Goal: Task Accomplishment & Management: Complete application form

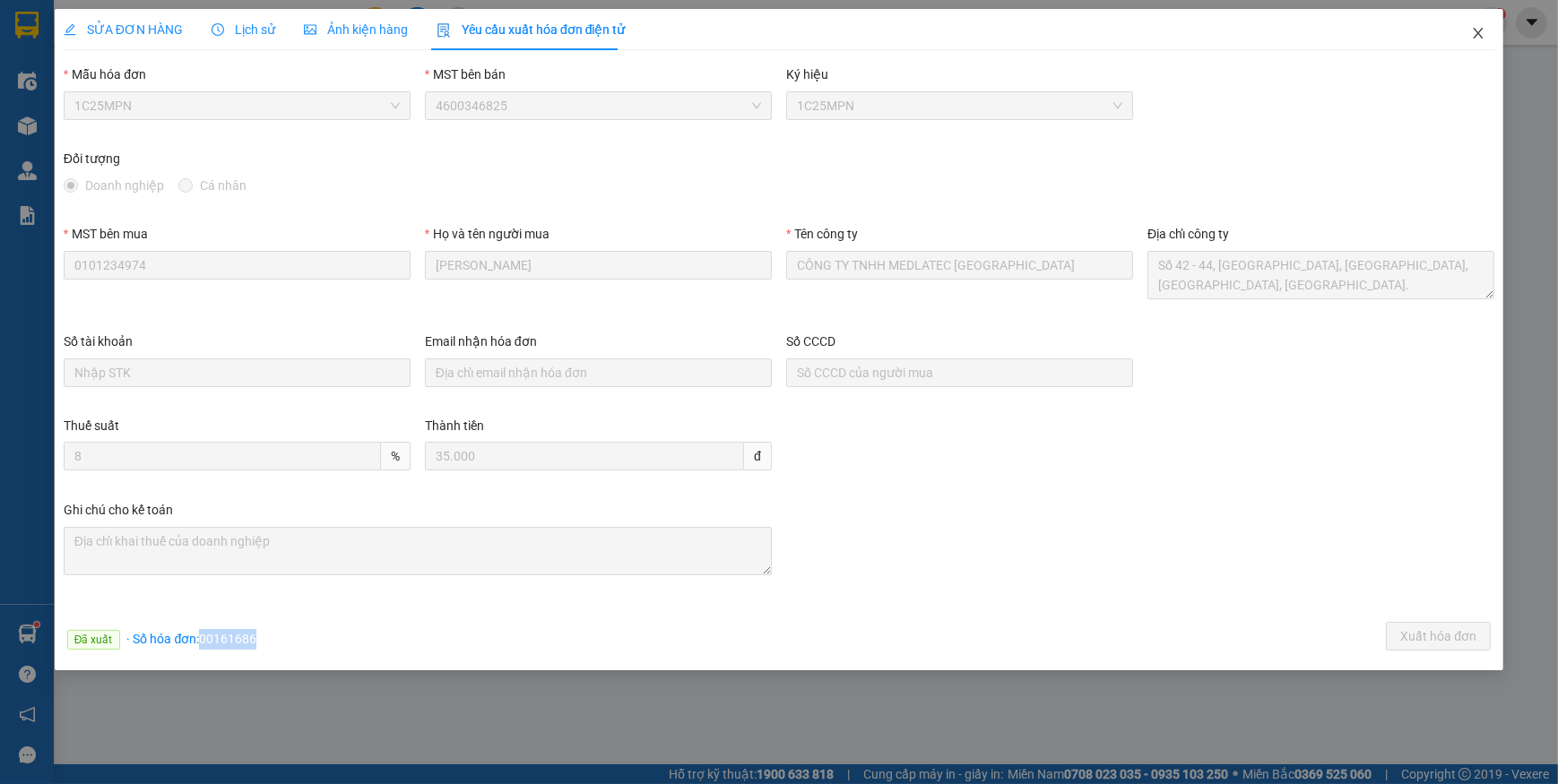
drag, startPoint x: 1481, startPoint y: 37, endPoint x: 515, endPoint y: 24, distance: 966.1
click at [1479, 35] on icon "close" at bounding box center [1478, 33] width 14 height 14
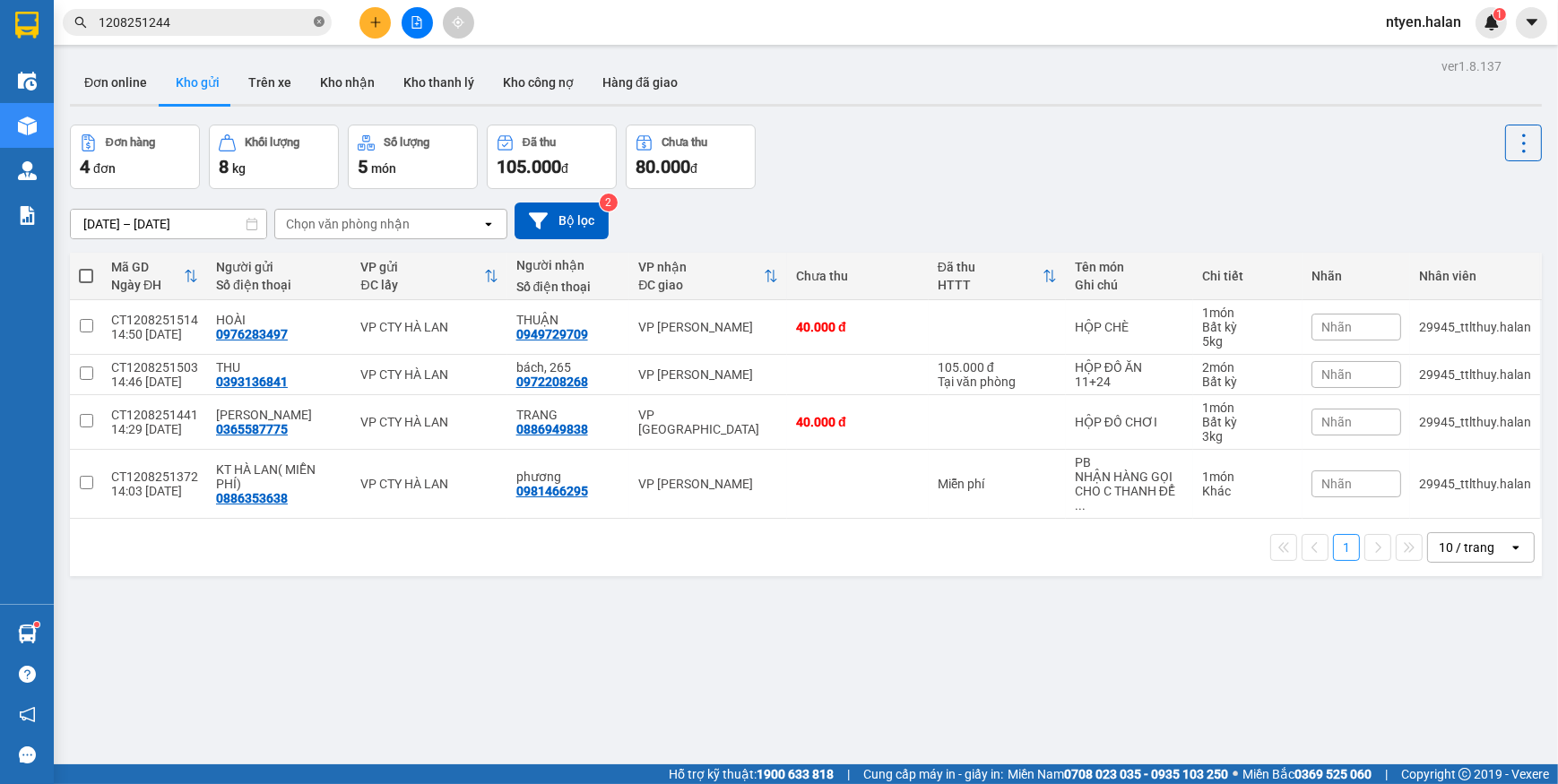
click at [315, 24] on icon "close-circle" at bounding box center [319, 22] width 11 height 11
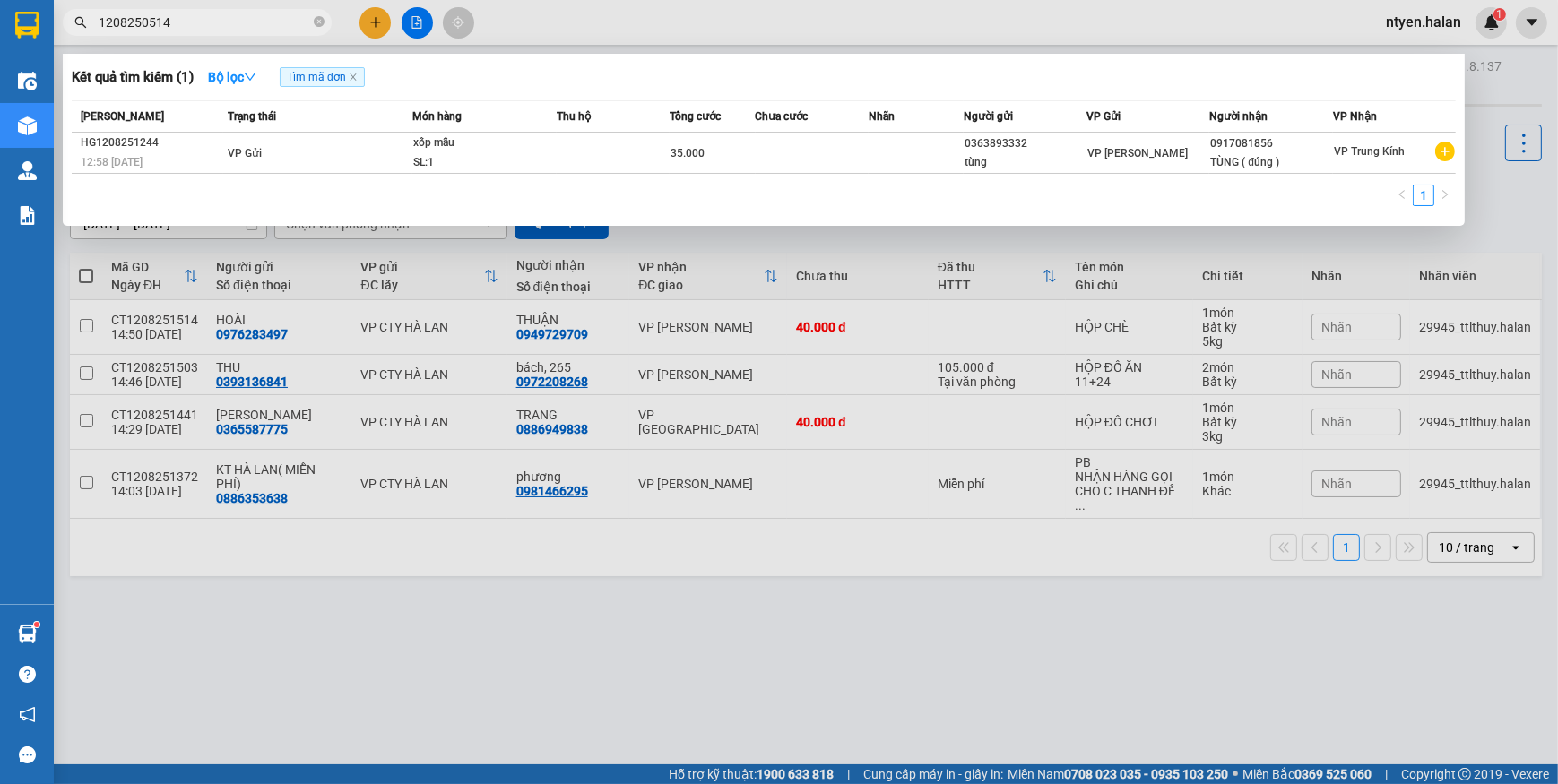
type input "1208250514"
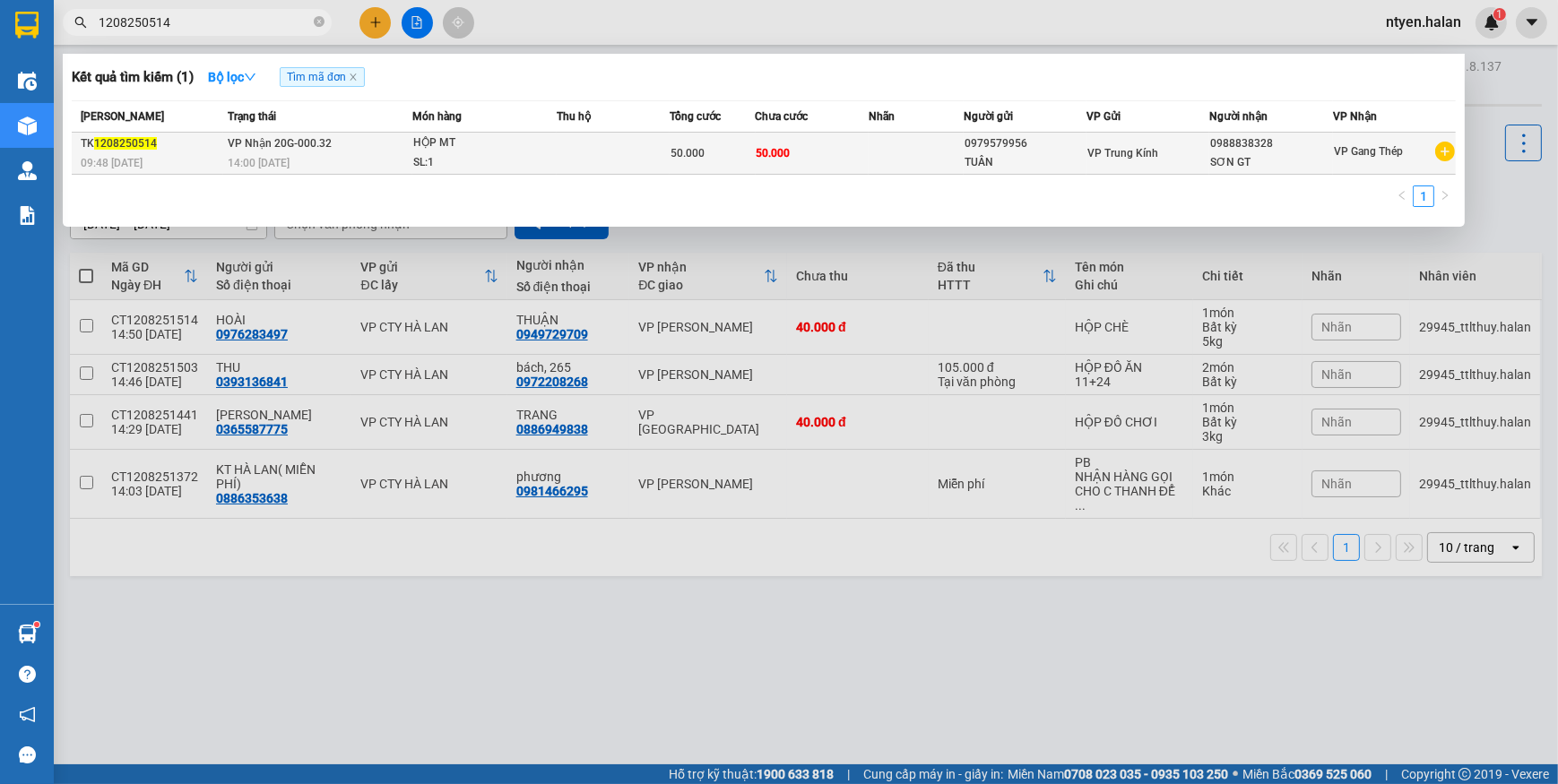
click at [341, 158] on div "14:00 [DATE]" at bounding box center [319, 163] width 184 height 20
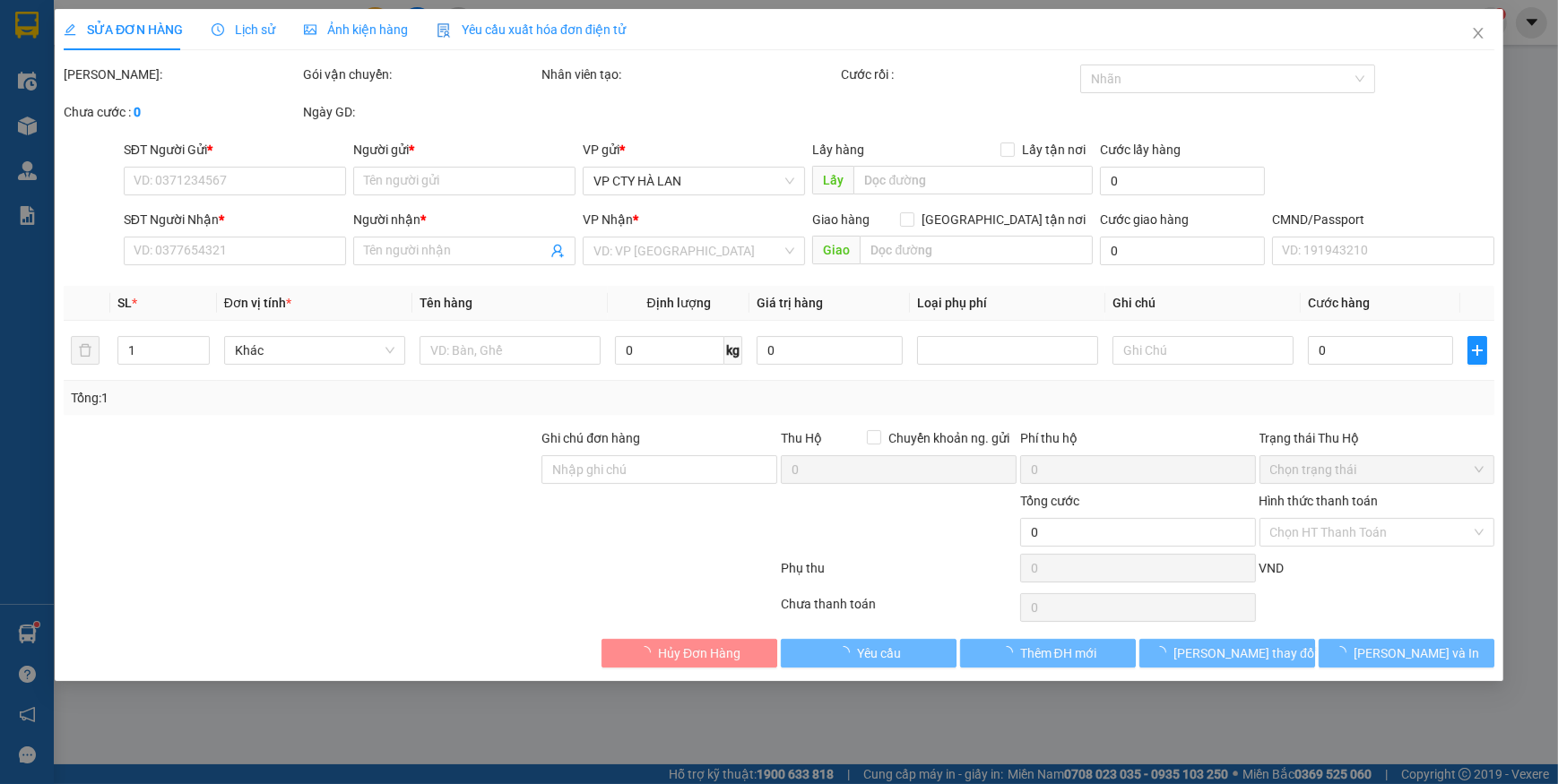
type input "0979579956"
type input "TUÂN"
type input "0988838328"
type input "SƠN GT"
type input "50.000"
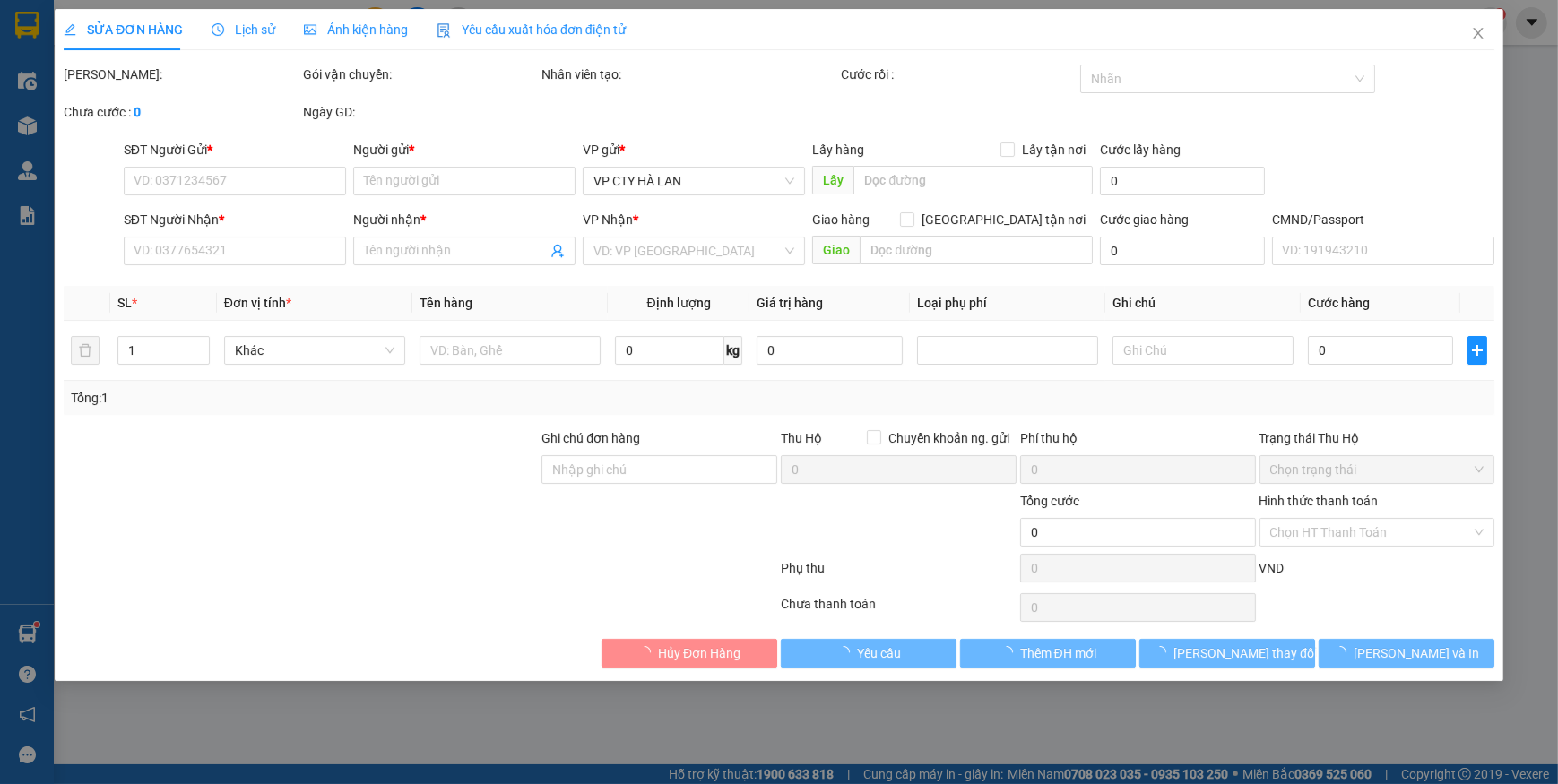
type input "50.000"
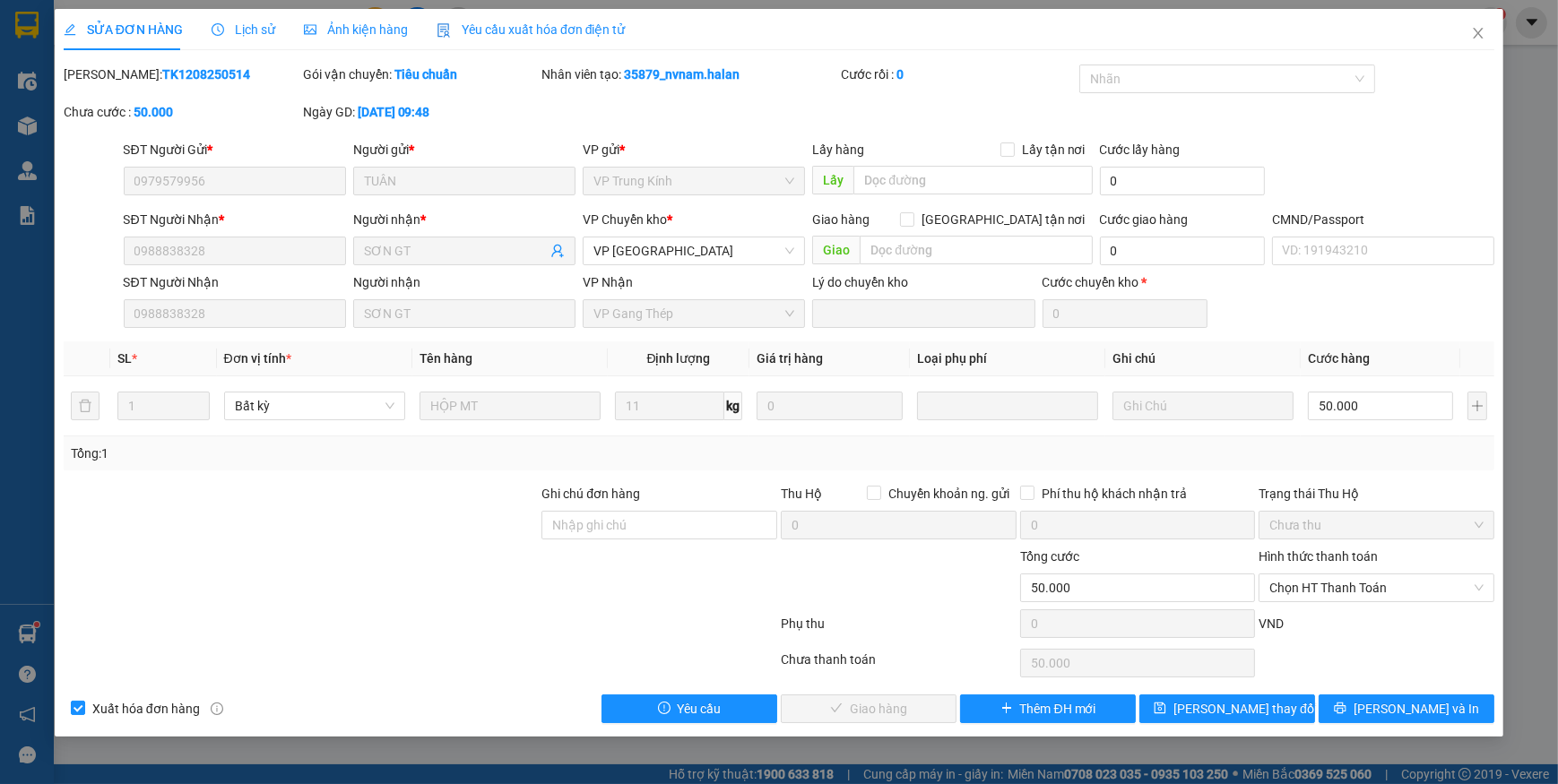
click at [499, 27] on span "Yêu cầu xuất hóa đơn điện tử" at bounding box center [531, 30] width 189 height 14
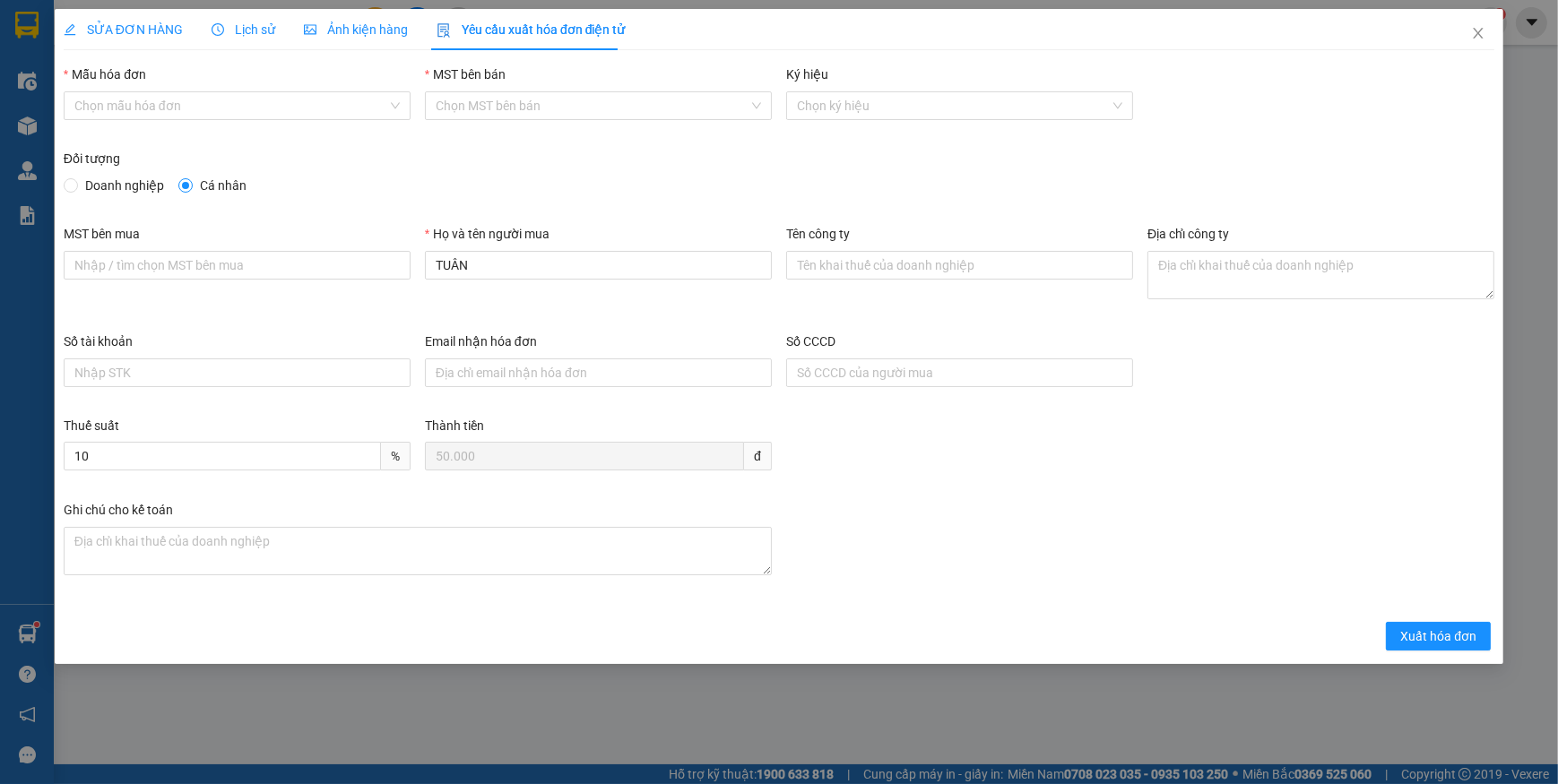
drag, startPoint x: 166, startPoint y: 107, endPoint x: 149, endPoint y: 123, distance: 23.3
click at [166, 109] on input "Mẫu hóa đơn" at bounding box center [231, 105] width 313 height 27
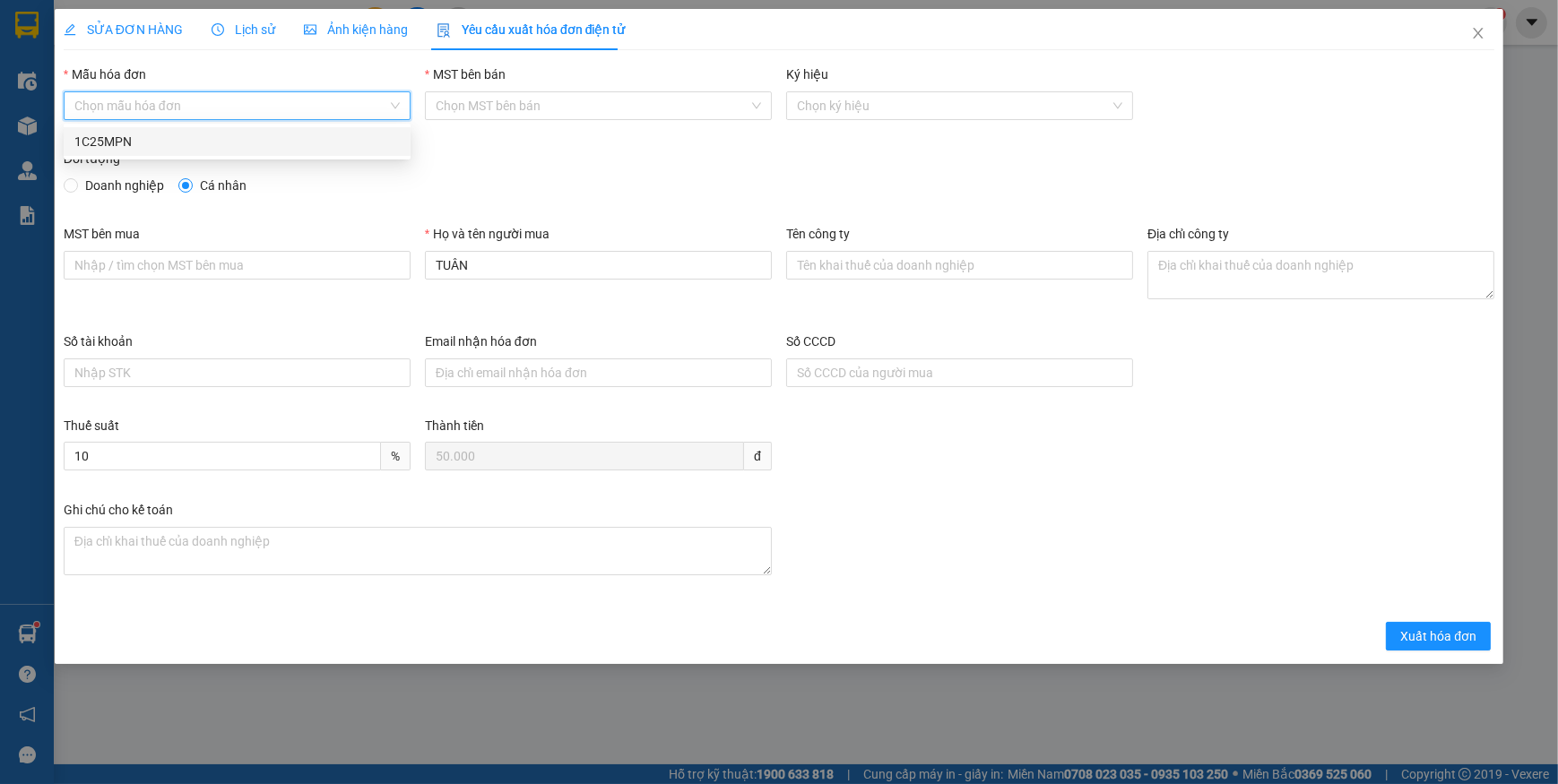
drag, startPoint x: 105, startPoint y: 141, endPoint x: 101, endPoint y: 163, distance: 22.4
click at [106, 141] on div "1C25MPN" at bounding box center [237, 141] width 325 height 20
type input "8"
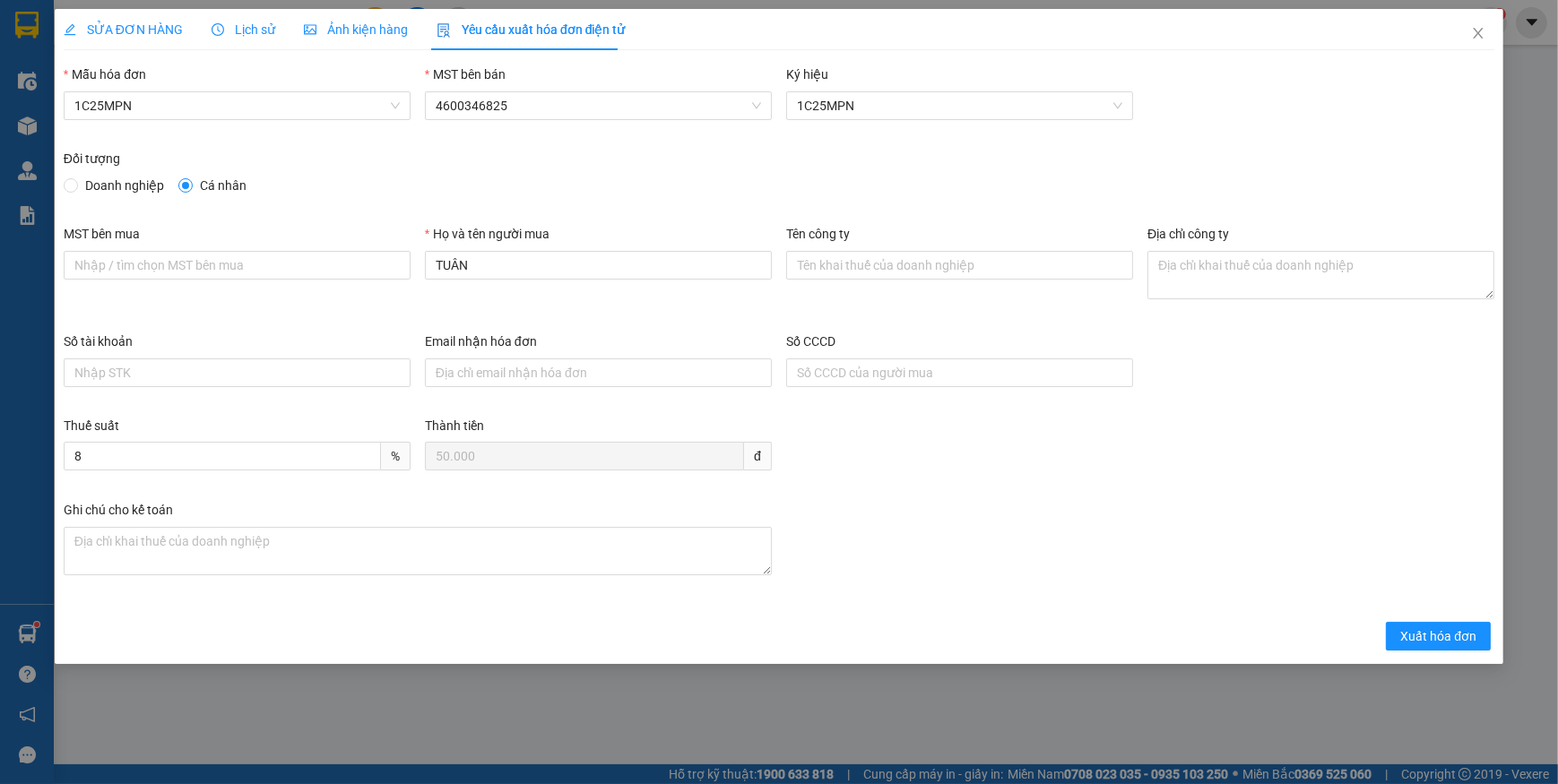
drag, startPoint x: 78, startPoint y: 187, endPoint x: 75, endPoint y: 207, distance: 20.2
click at [77, 188] on label "Doanh nghiệp" at bounding box center [117, 186] width 107 height 20
click at [80, 187] on span "Doanh nghiệp" at bounding box center [124, 186] width 93 height 20
click at [76, 187] on input "Doanh nghiệp" at bounding box center [70, 185] width 13 height 13
radio input "true"
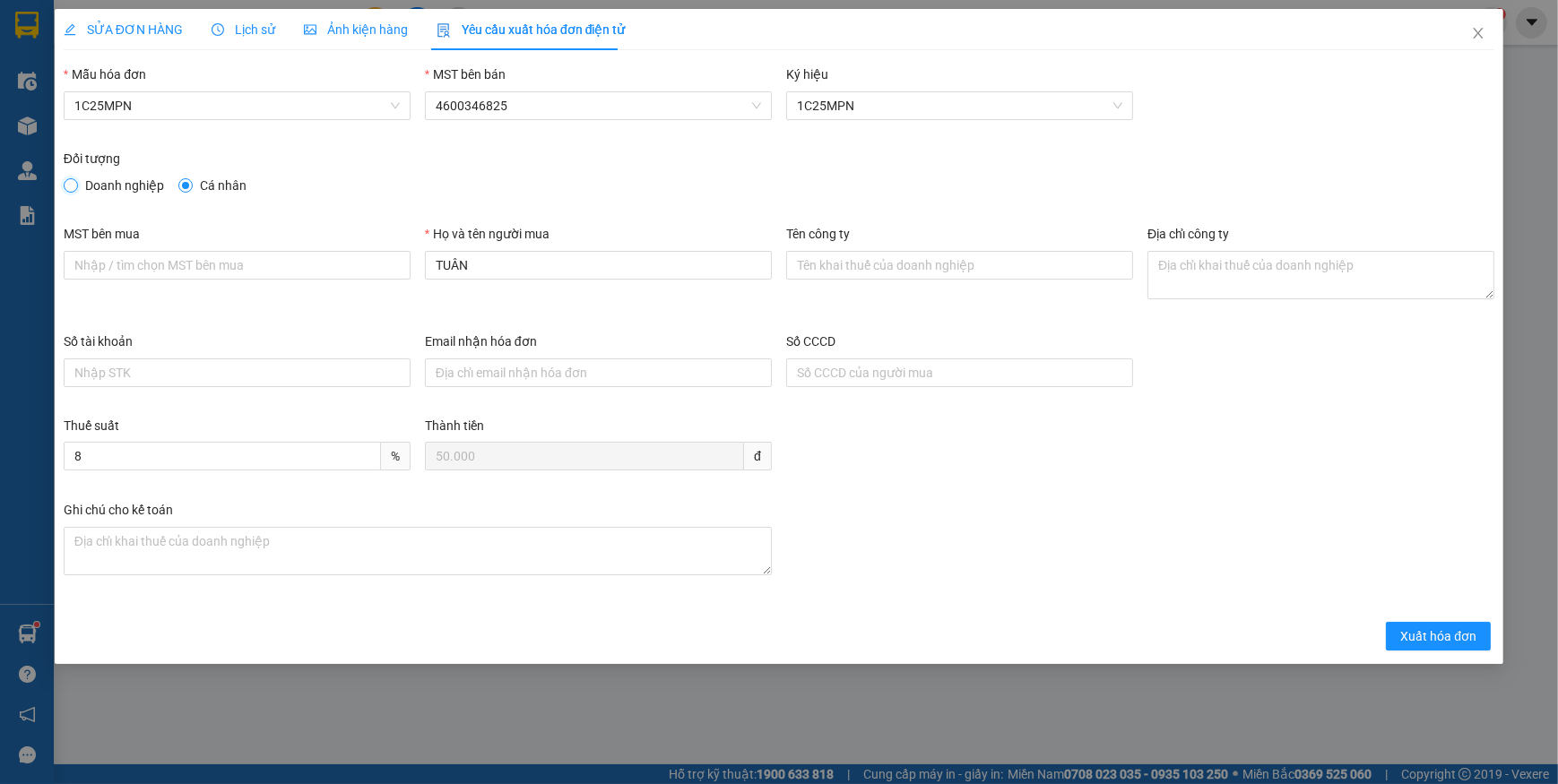
radio input "false"
click at [103, 267] on input "MST bên mua" at bounding box center [237, 265] width 347 height 29
paste input "4601603810"
type input "4601603810"
click at [841, 260] on input "Tên công ty" at bounding box center [959, 265] width 347 height 29
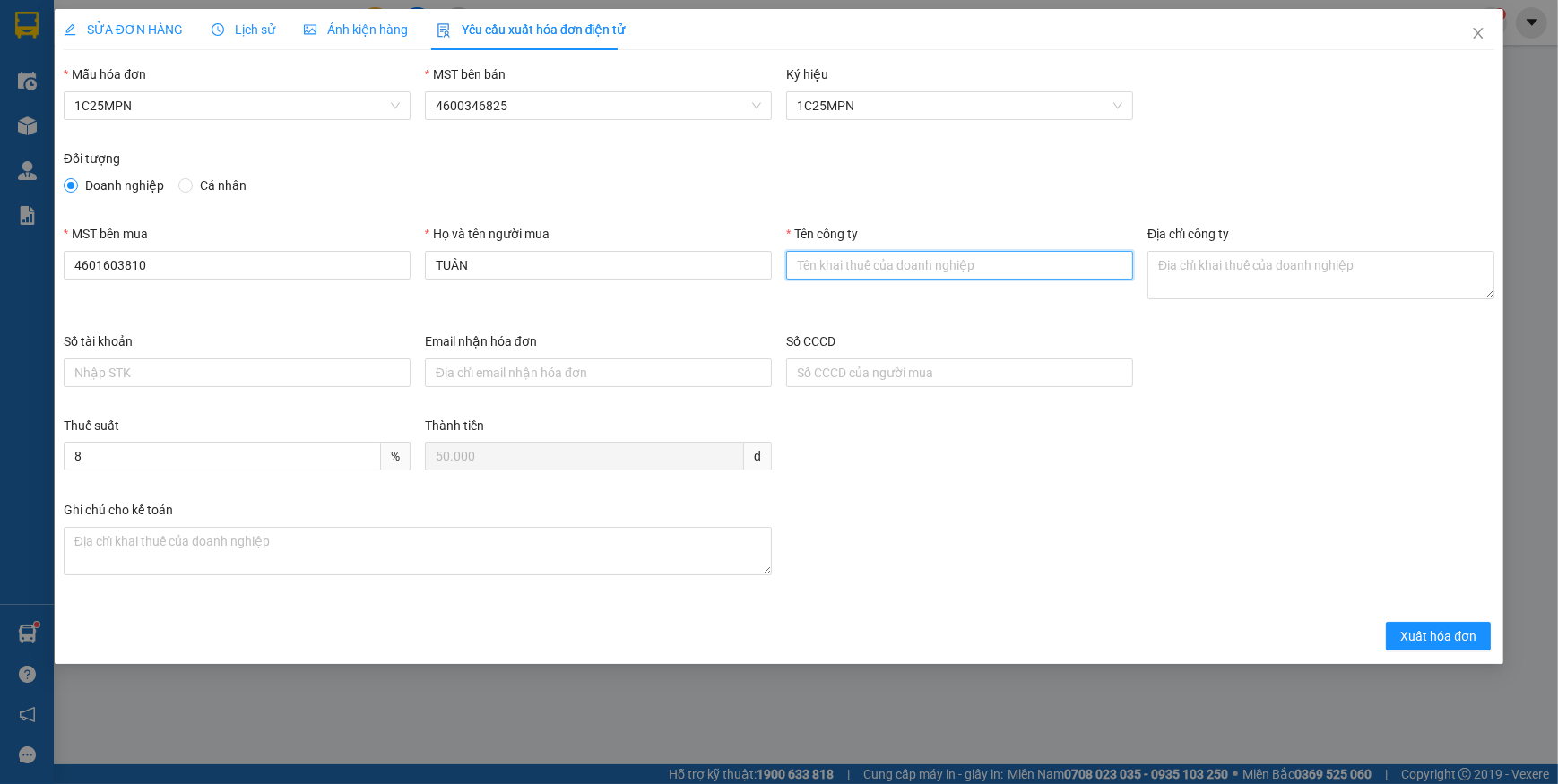
paste input "CÔNG TY TNHH DỊCH VỤ PHÂN PHỐI TỔNG HỢP LỘC PHÚ TÀI"
type input "CÔNG TY TNHH DỊCH VỤ PHÂN PHỐI TỔNG HỢP LỘC PHÚ TÀI"
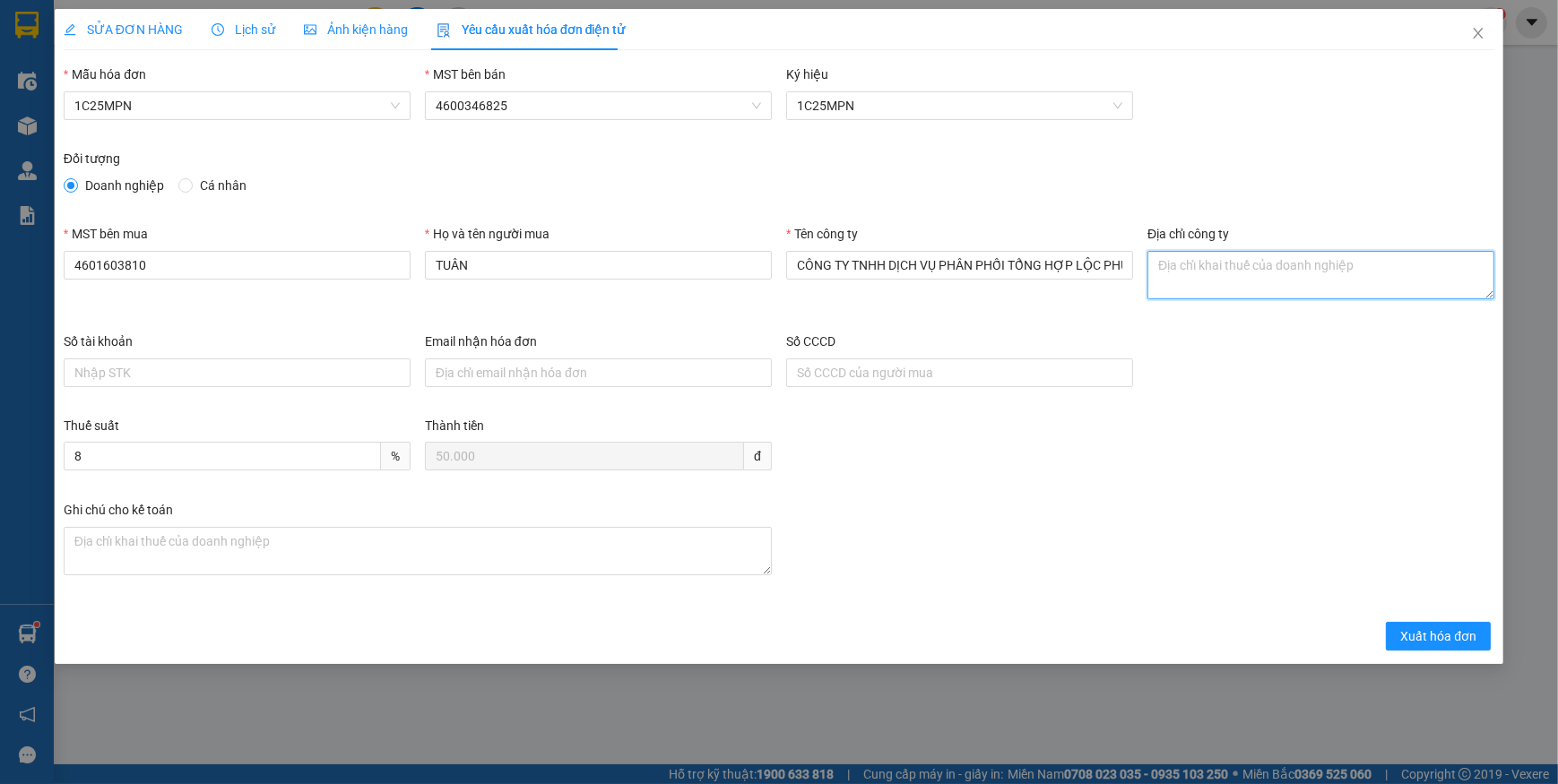
click at [1169, 269] on textarea "Địa chỉ công ty" at bounding box center [1320, 275] width 347 height 49
paste textarea "SN 42- Ngõ 593/1- Đ. Cách mạng tháng 8 - Tổ 2, Phường Gia Sàng, Tỉnh [GEOGRAPHI…"
type textarea "SN 42- Ngõ 593/1- Đ. Cách mạng tháng 8 - Tổ 2, Phường Gia Sàng, Tỉnh [GEOGRAPHI…"
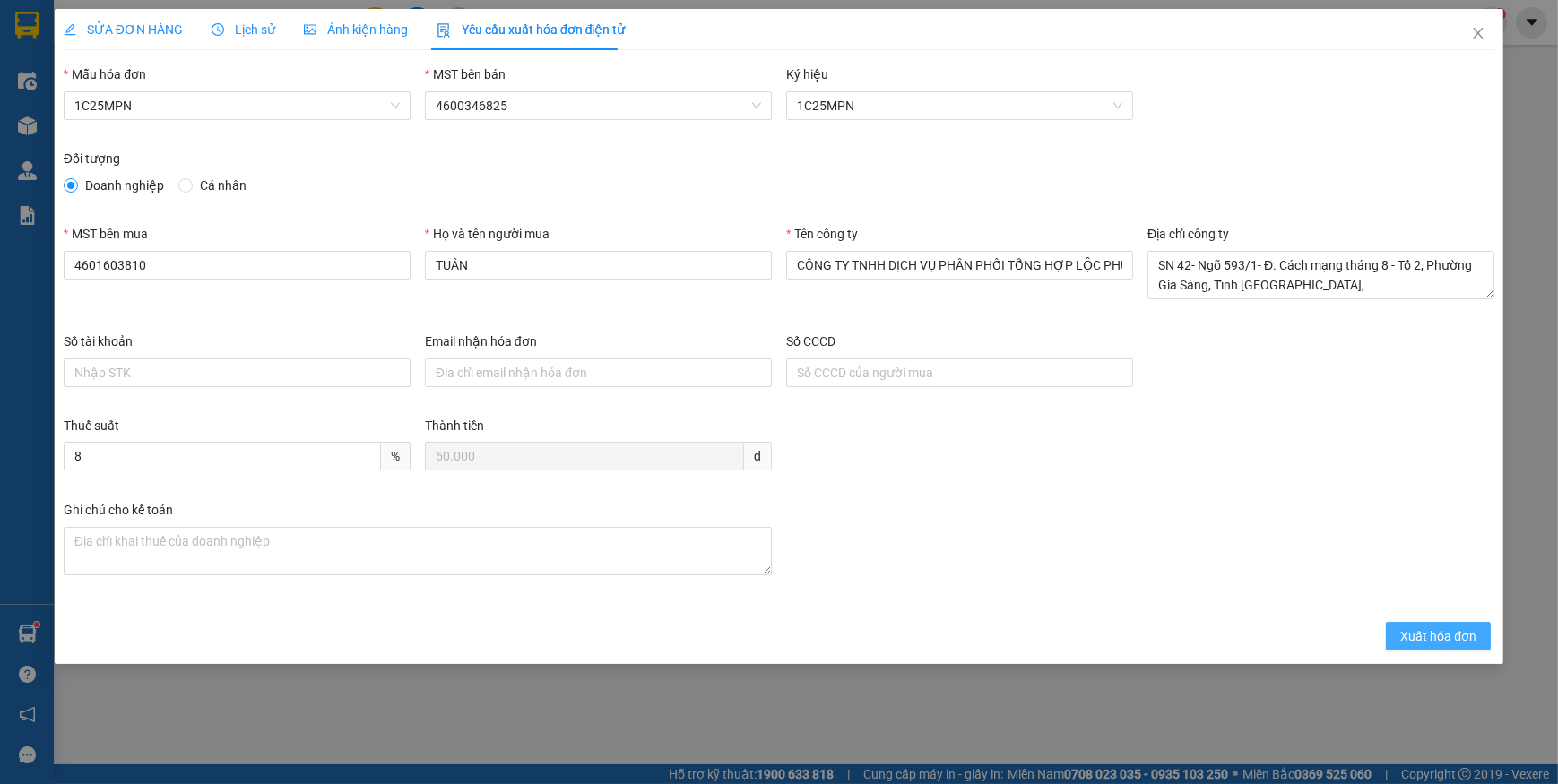
click at [1427, 636] on span "Xuất hóa đơn" at bounding box center [1438, 636] width 76 height 20
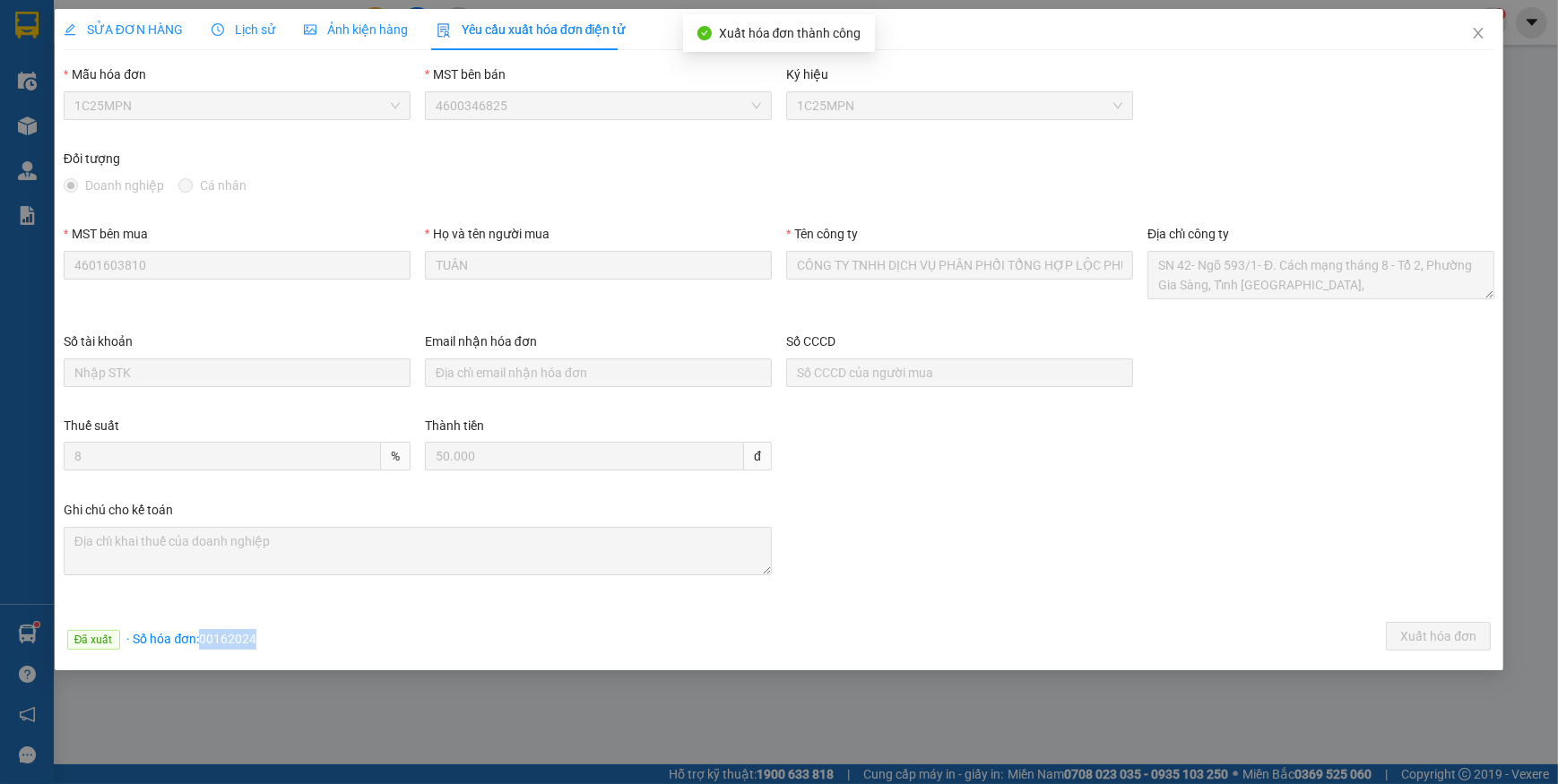
drag, startPoint x: 199, startPoint y: 636, endPoint x: 278, endPoint y: 637, distance: 79.0
click at [278, 637] on div "Đã xuất · Số hóa đơn: 00162024 Xuất hóa đơn" at bounding box center [779, 639] width 1437 height 35
copy span "00162024"
drag, startPoint x: 1471, startPoint y: 35, endPoint x: 475, endPoint y: 41, distance: 996.0
click at [1470, 35] on span "Close" at bounding box center [1478, 34] width 50 height 50
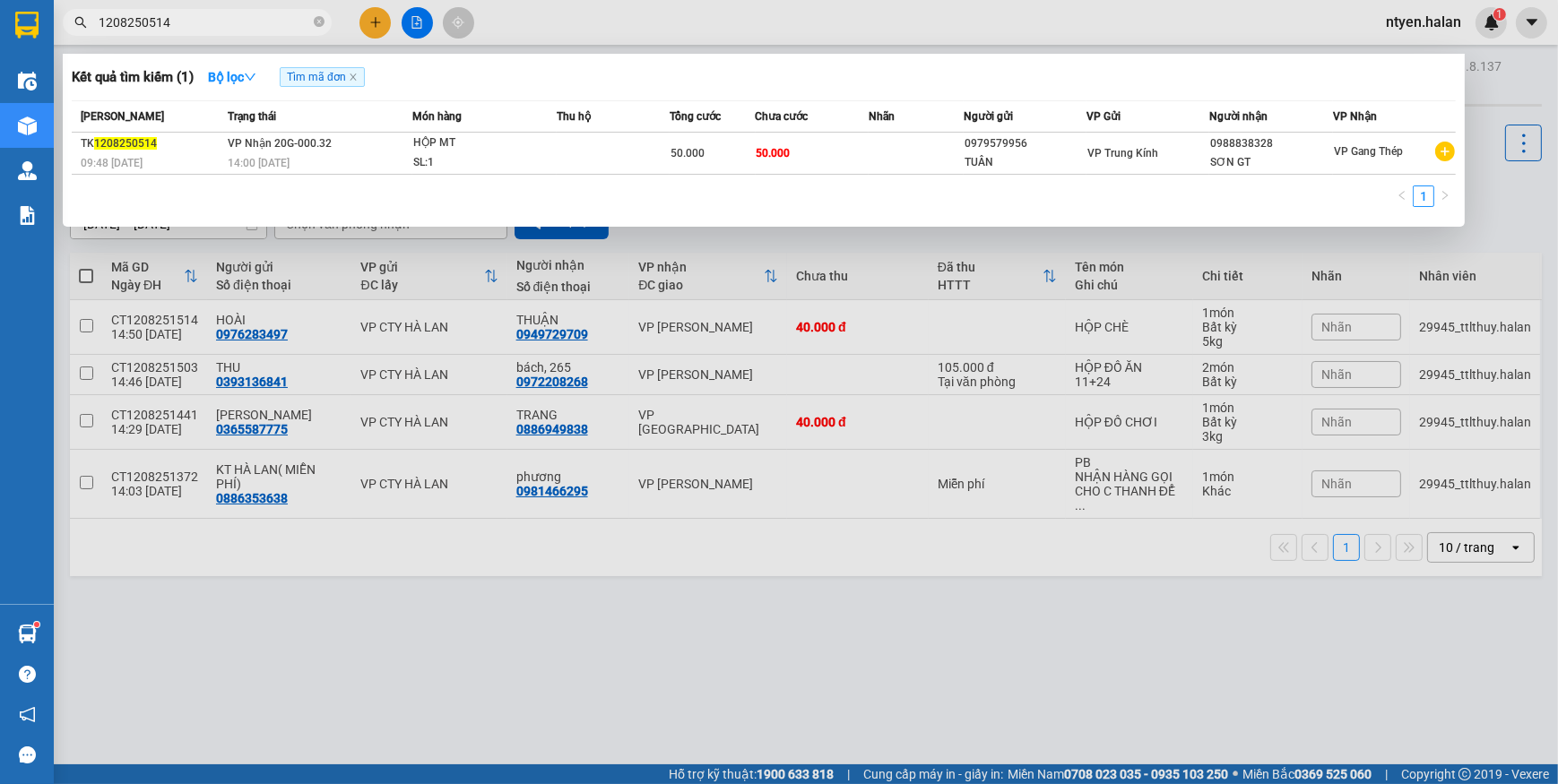
drag, startPoint x: 326, startPoint y: 22, endPoint x: 312, endPoint y: 22, distance: 14.0
click at [325, 22] on span "1208250514" at bounding box center [197, 23] width 269 height 27
click at [321, 22] on icon "close-circle" at bounding box center [319, 22] width 11 height 11
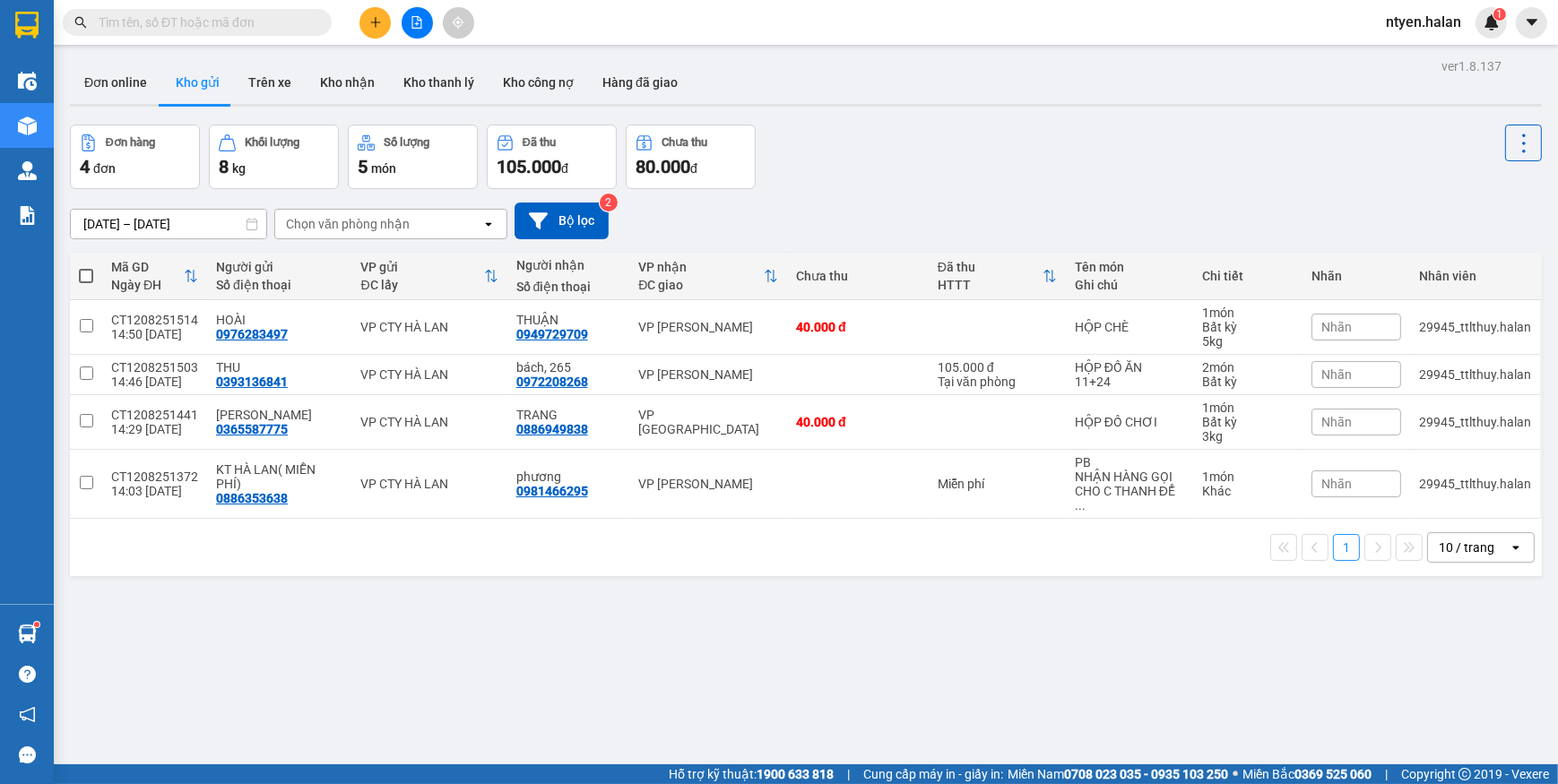
click at [306, 22] on input "text" at bounding box center [204, 23] width 212 height 20
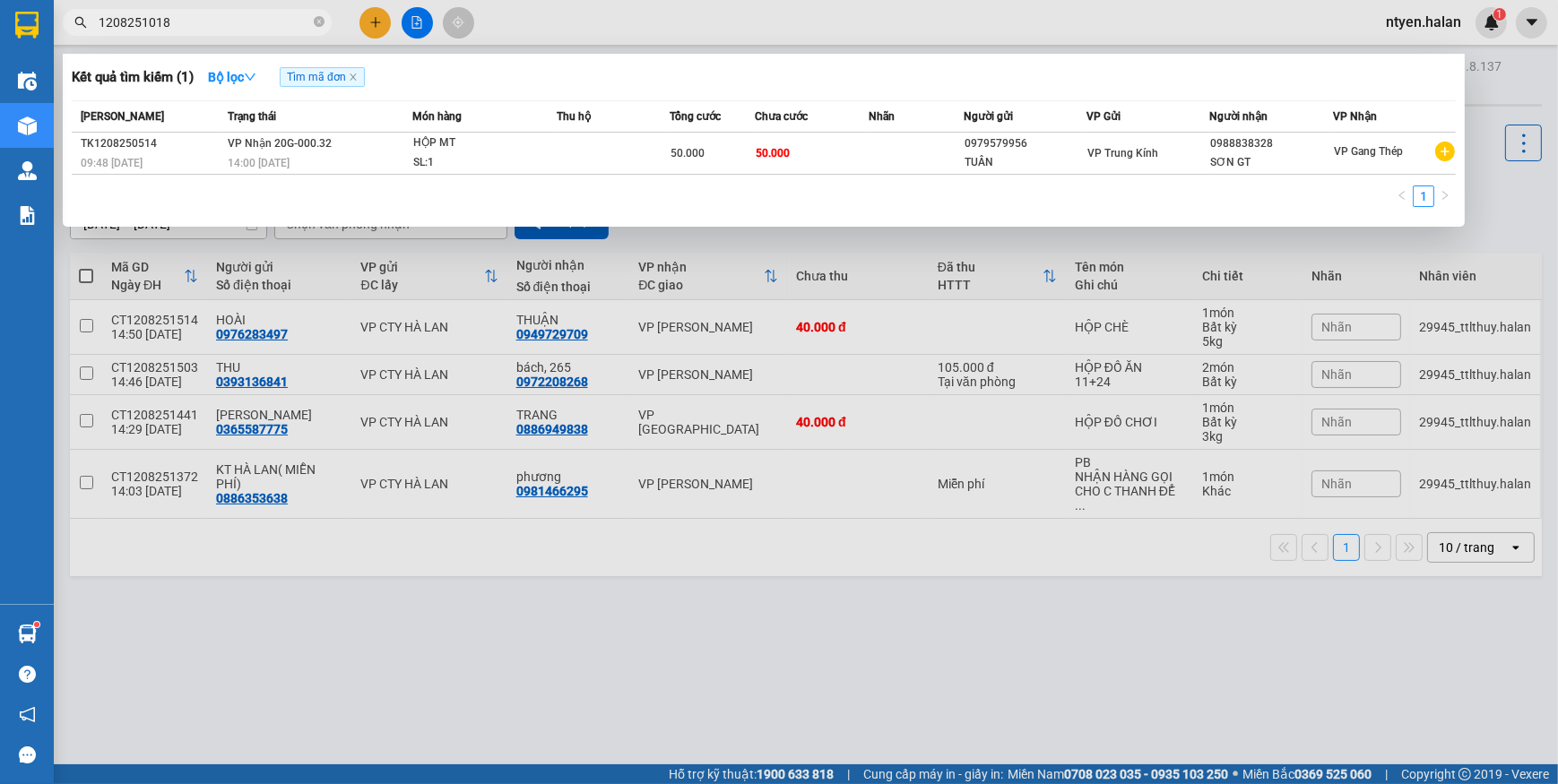
type input "1208251018"
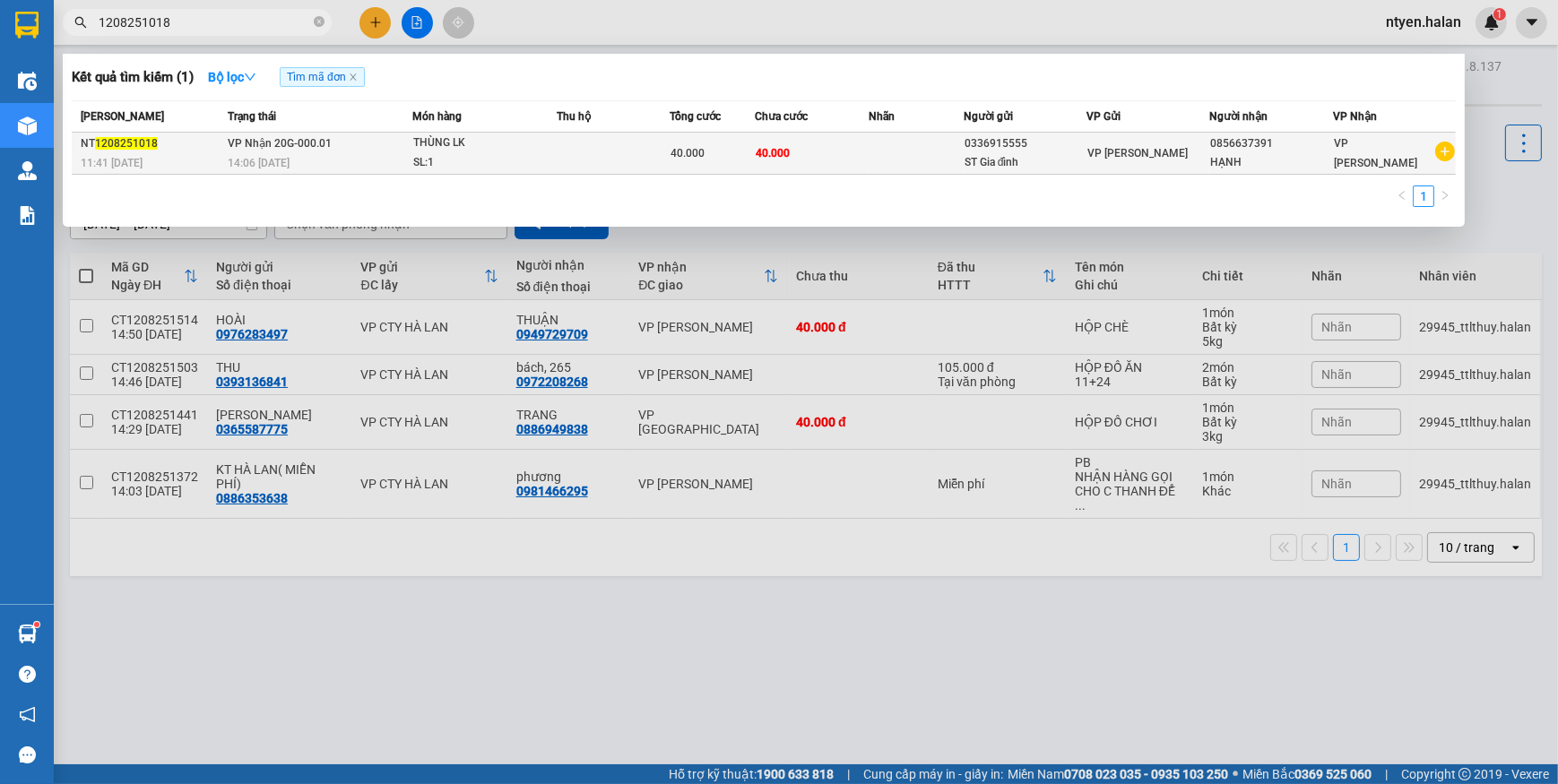
click at [410, 151] on td "VP Nhận 20G-000.01 14:06 [DATE]" at bounding box center [318, 153] width 189 height 42
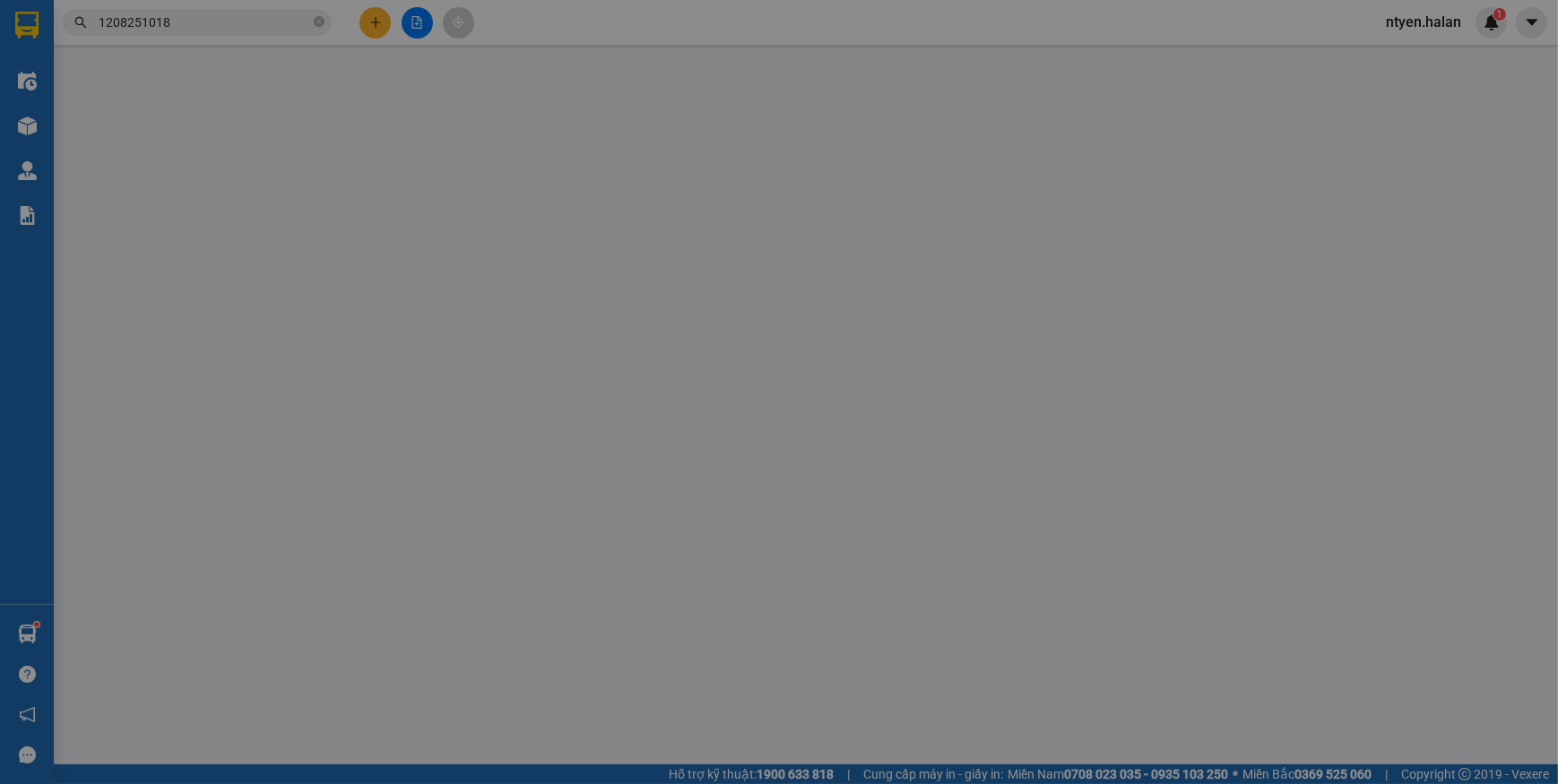
type input "0336915555"
type input "ST Gia đình"
type input "0856637391"
type input "HẠNH"
type input "40.000"
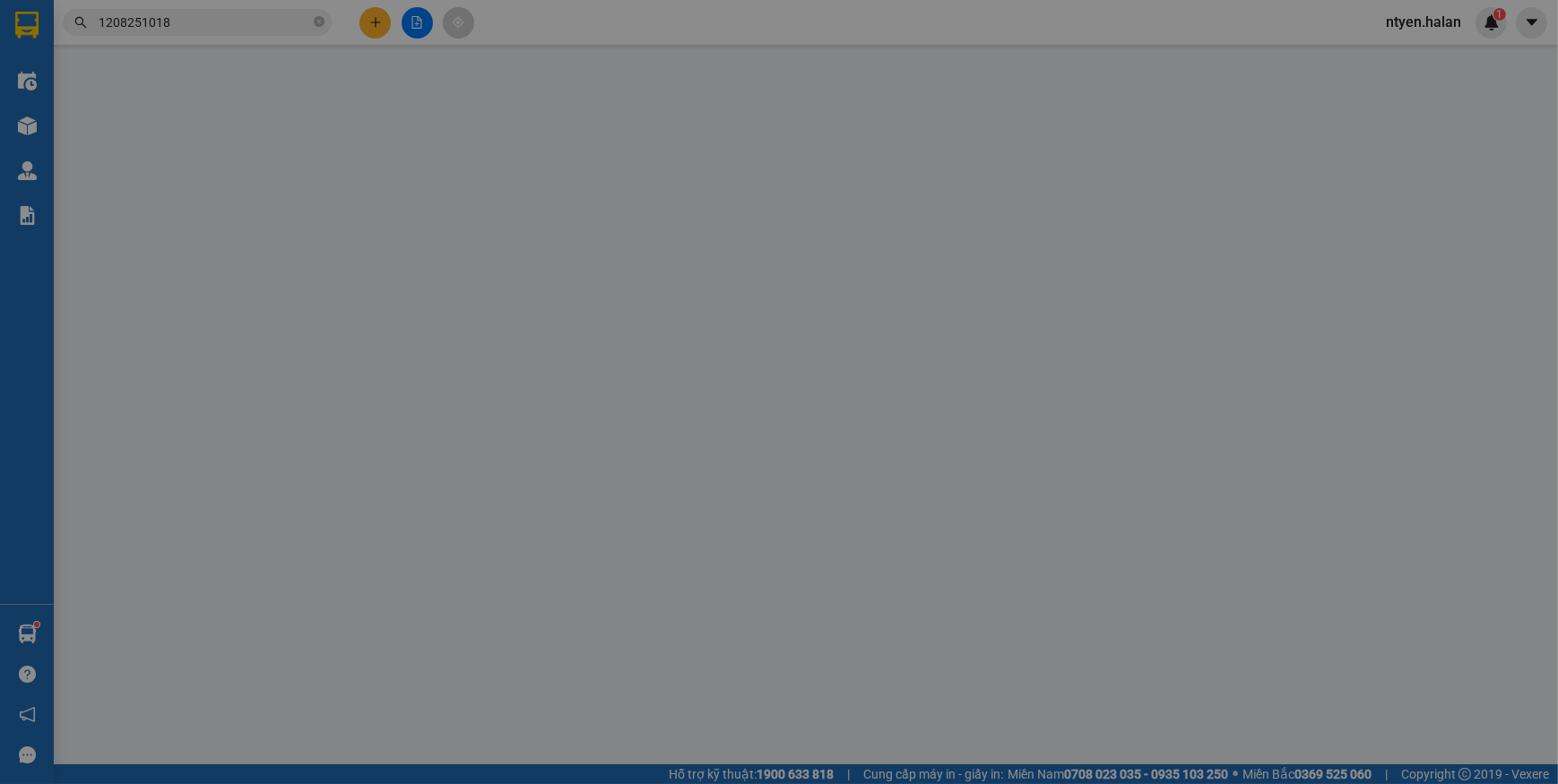
type input "40.000"
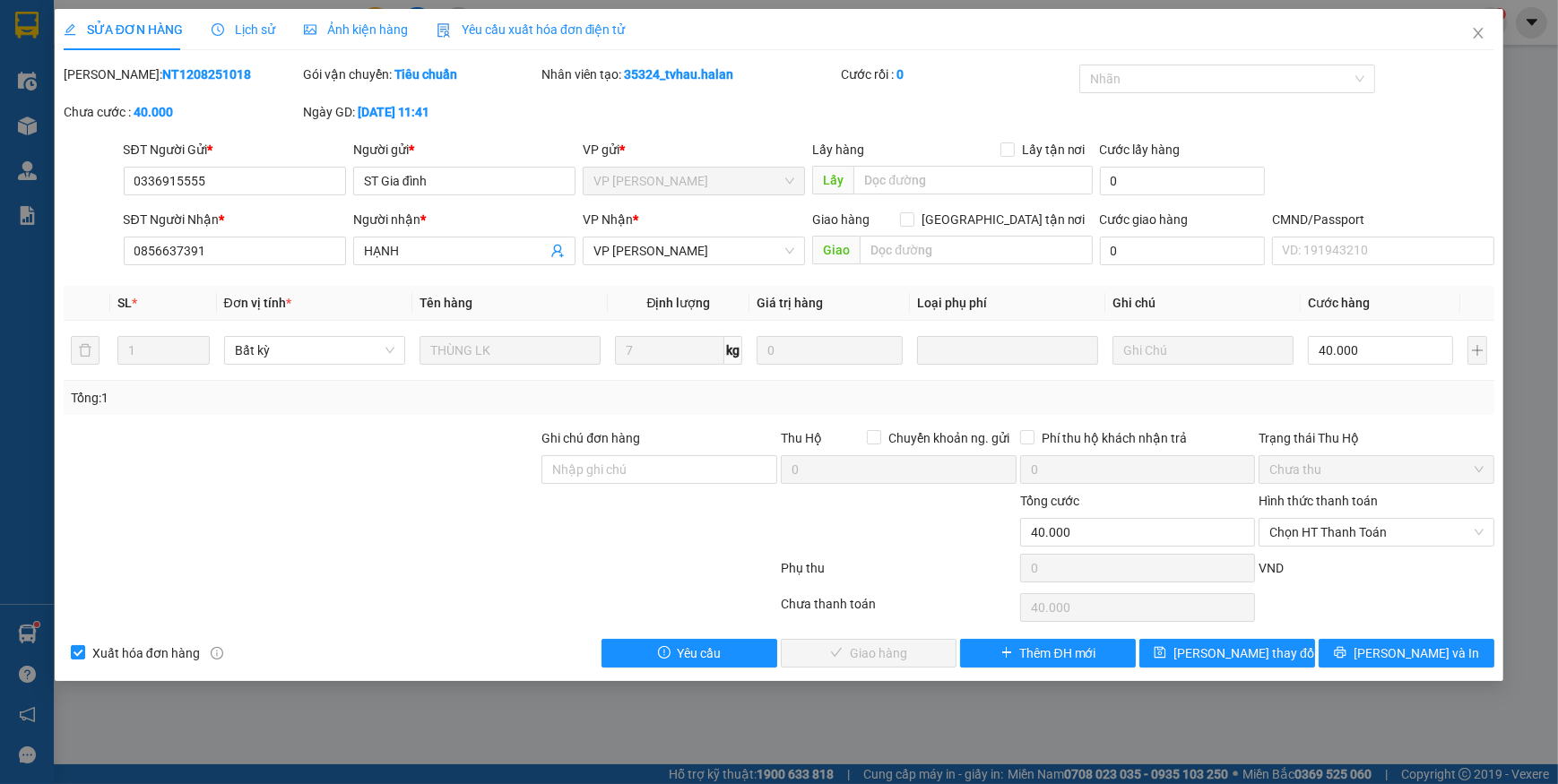
click at [484, 23] on span "Yêu cầu xuất hóa đơn điện tử" at bounding box center [531, 30] width 189 height 14
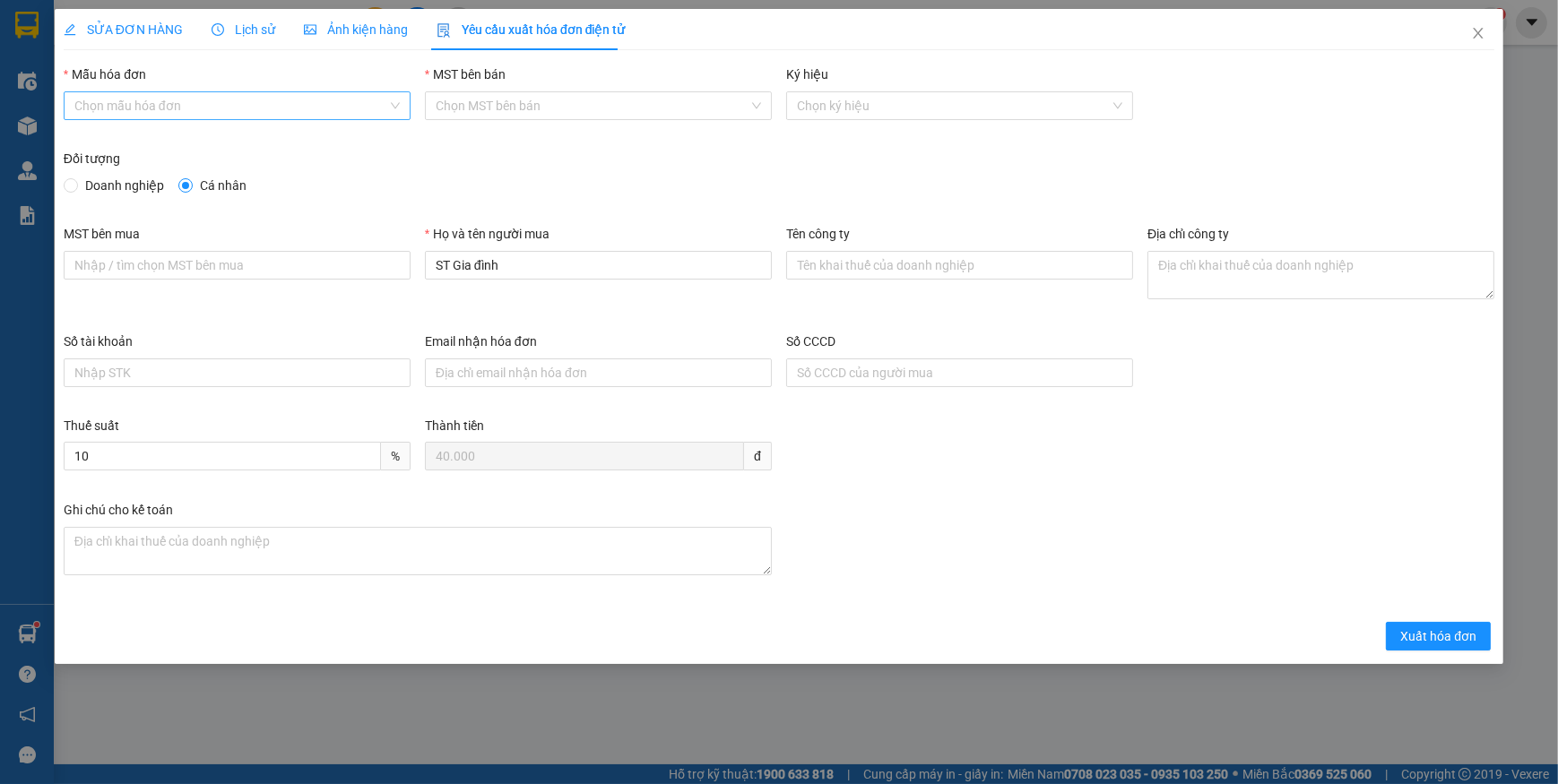
click at [109, 96] on input "Mẫu hóa đơn" at bounding box center [231, 105] width 313 height 27
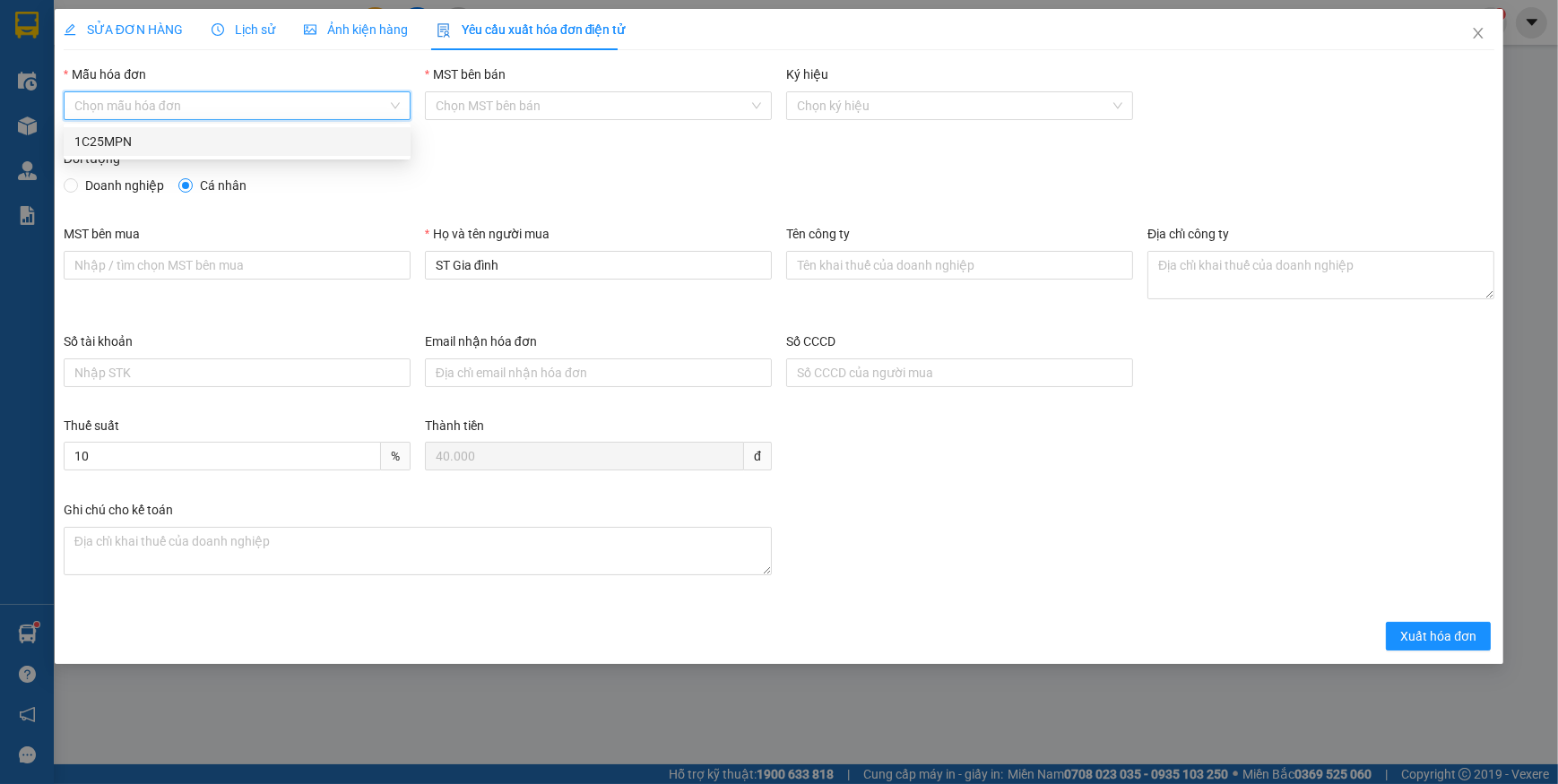
drag, startPoint x: 96, startPoint y: 137, endPoint x: 105, endPoint y: 152, distance: 17.5
click at [96, 136] on div "1C25MPN" at bounding box center [237, 141] width 325 height 20
type input "8"
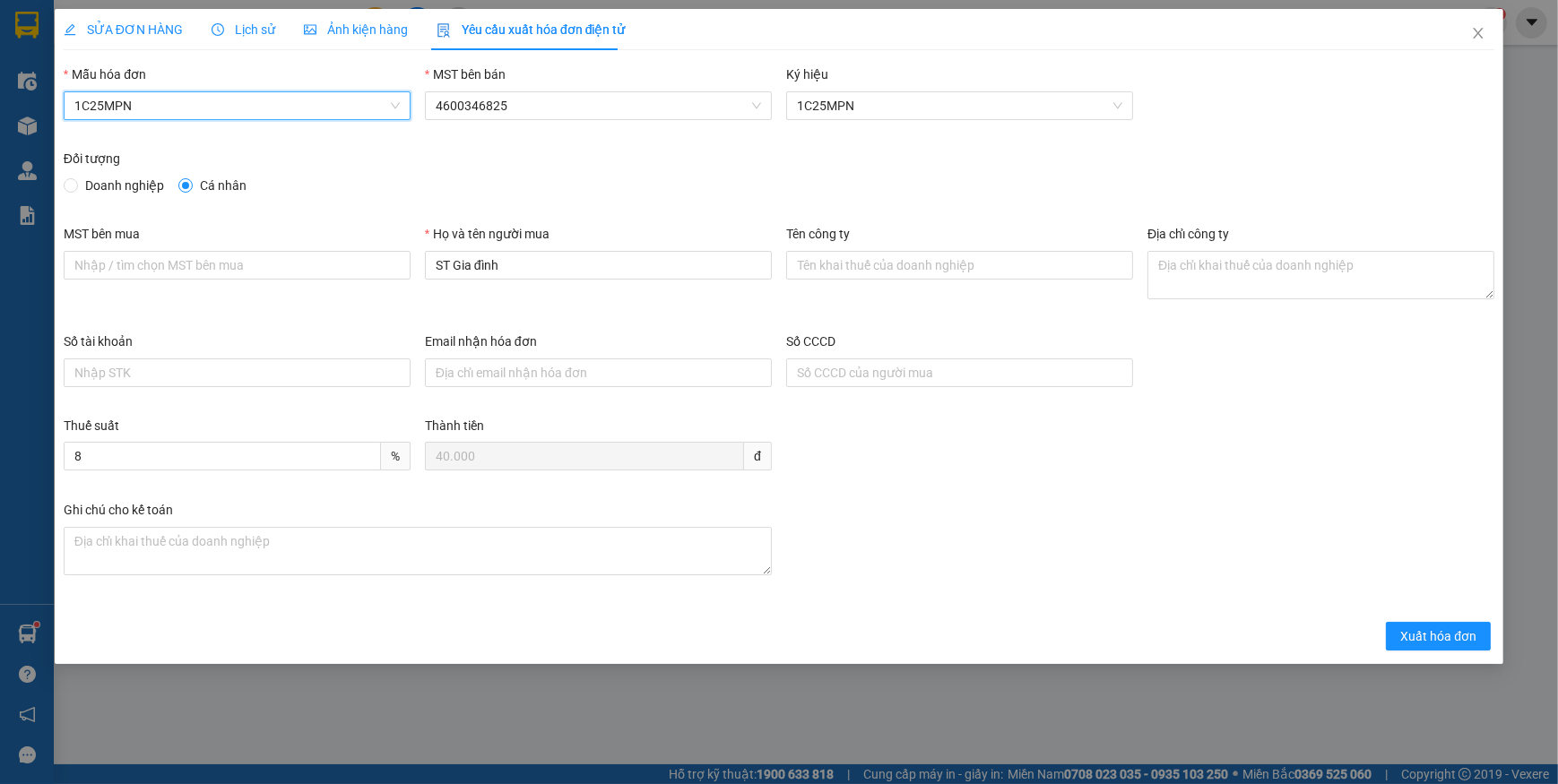
click at [78, 188] on span "Doanh nghiệp" at bounding box center [124, 186] width 93 height 20
click at [76, 188] on input "Doanh nghiệp" at bounding box center [70, 185] width 13 height 13
radio input "true"
radio input "false"
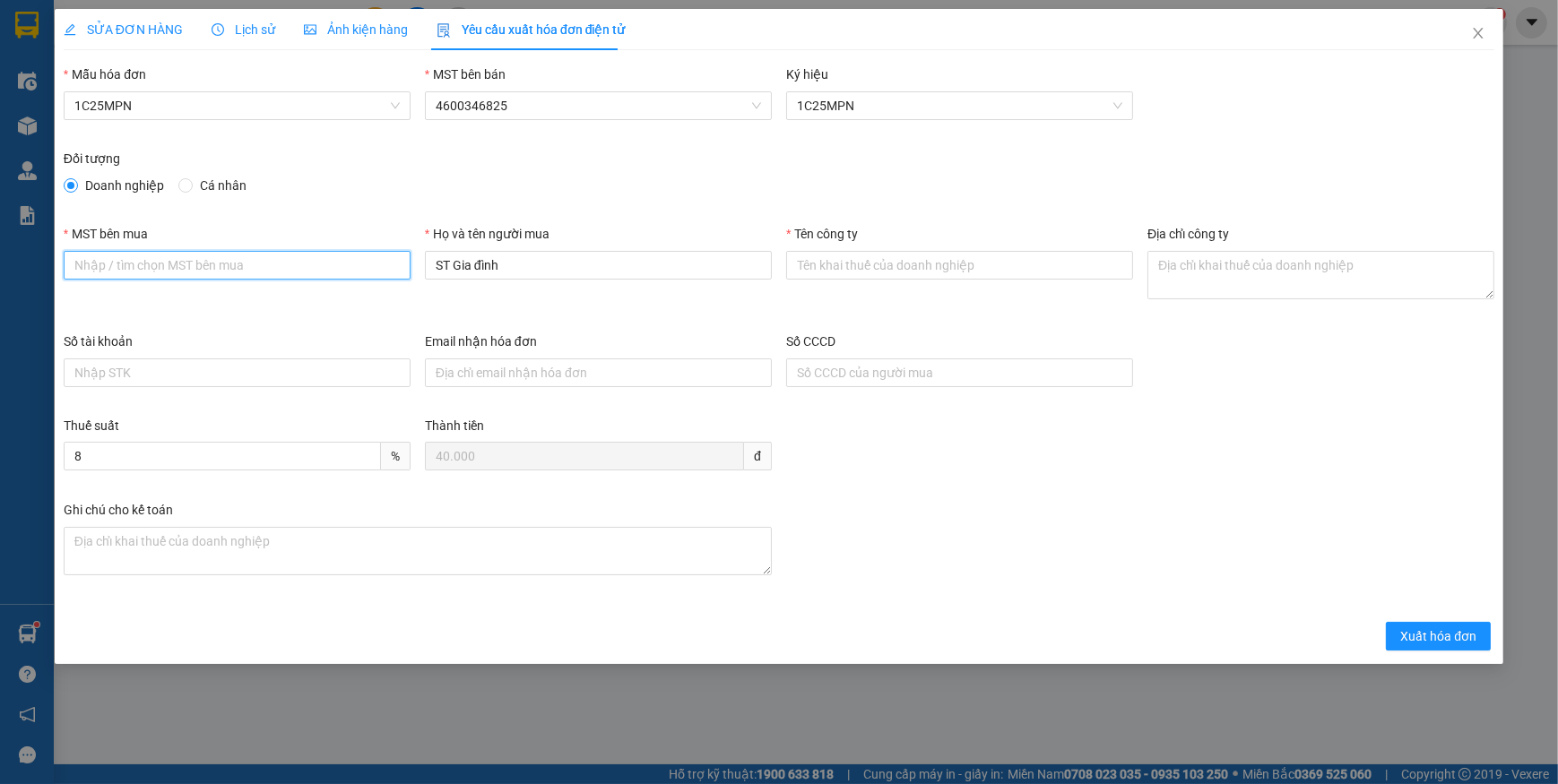
click at [206, 264] on input "MST bên mua" at bounding box center [237, 265] width 347 height 29
paste input "4601606434"
type input "4601606434"
click at [854, 266] on input "Tên công ty" at bounding box center [959, 265] width 347 height 29
paste input "CÔNG TY TNHH VBTECH [GEOGRAPHIC_DATA]"
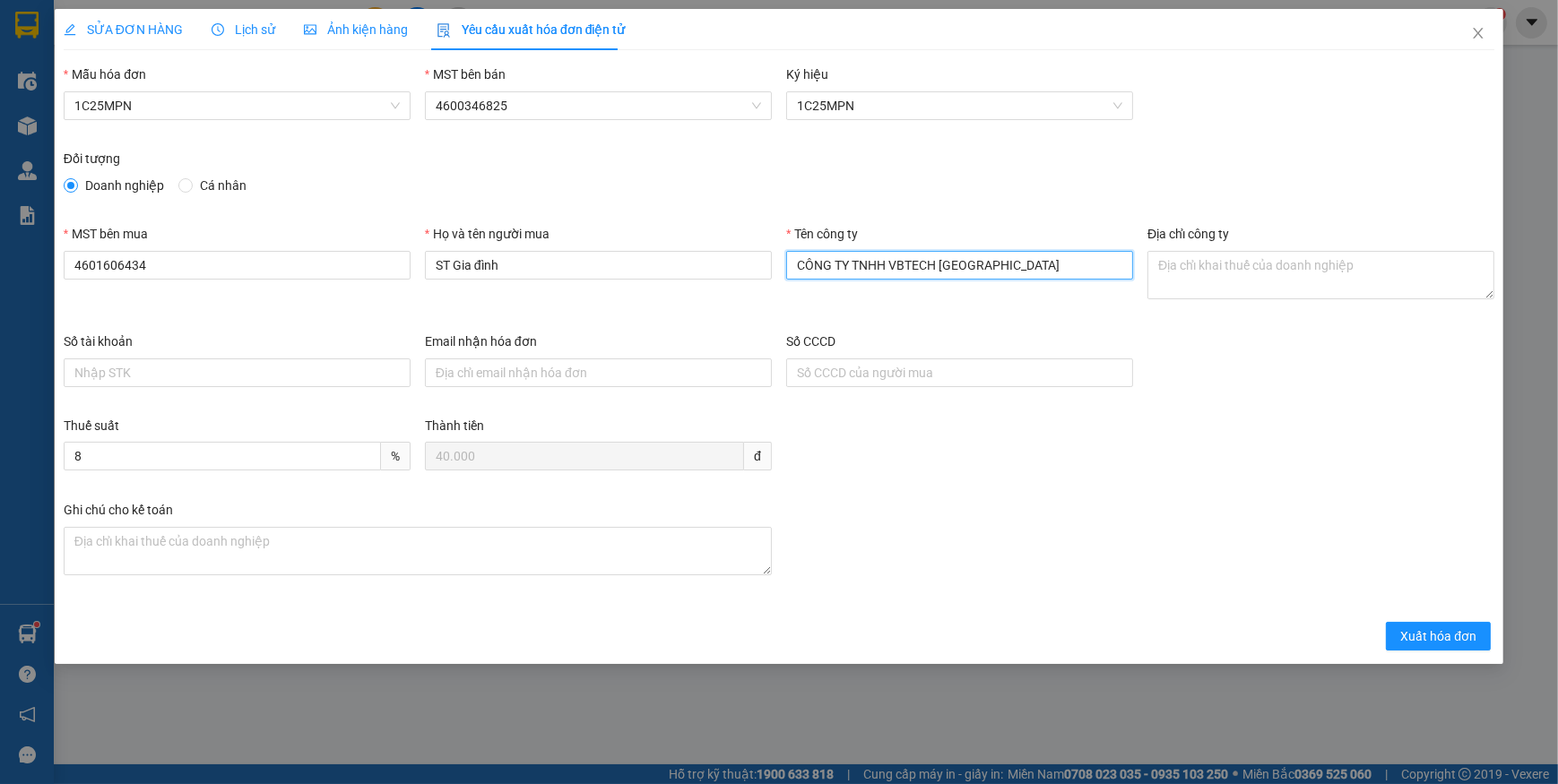
type input "CÔNG TY TNHH VBTECH [GEOGRAPHIC_DATA]"
click at [1222, 269] on textarea "Địa chỉ công ty" at bounding box center [1320, 275] width 347 height 49
paste textarea "Số 16, Ngách 52, Ngõ 155, [GEOGRAPHIC_DATA], [GEOGRAPHIC_DATA][PERSON_NAME], Tỉ…"
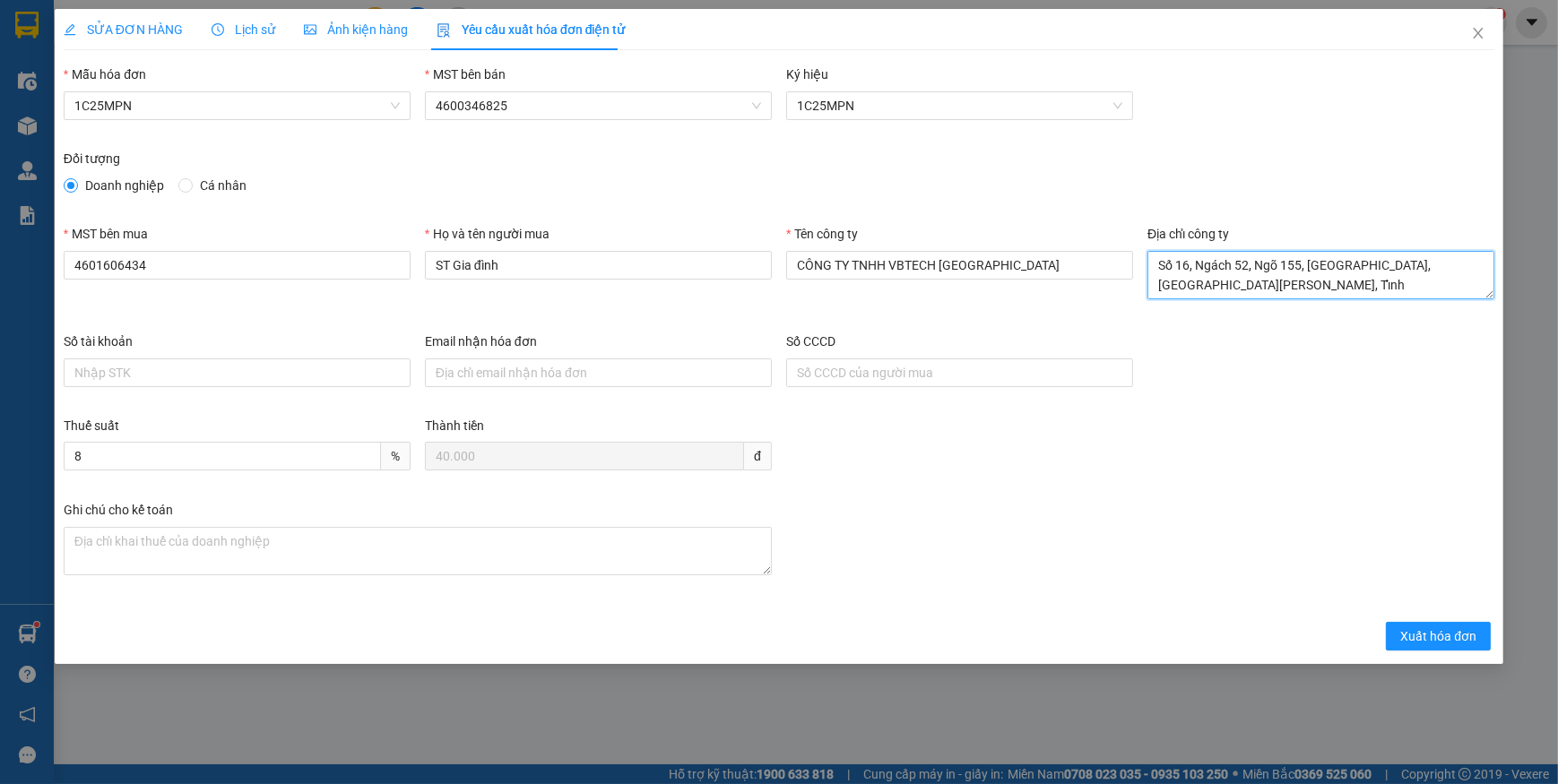
type textarea "Số 16, Ngách 52, Ngõ 155, [GEOGRAPHIC_DATA], [GEOGRAPHIC_DATA][PERSON_NAME], Tỉ…"
click at [132, 25] on span "SỬA ĐƠN HÀNG" at bounding box center [124, 30] width 119 height 14
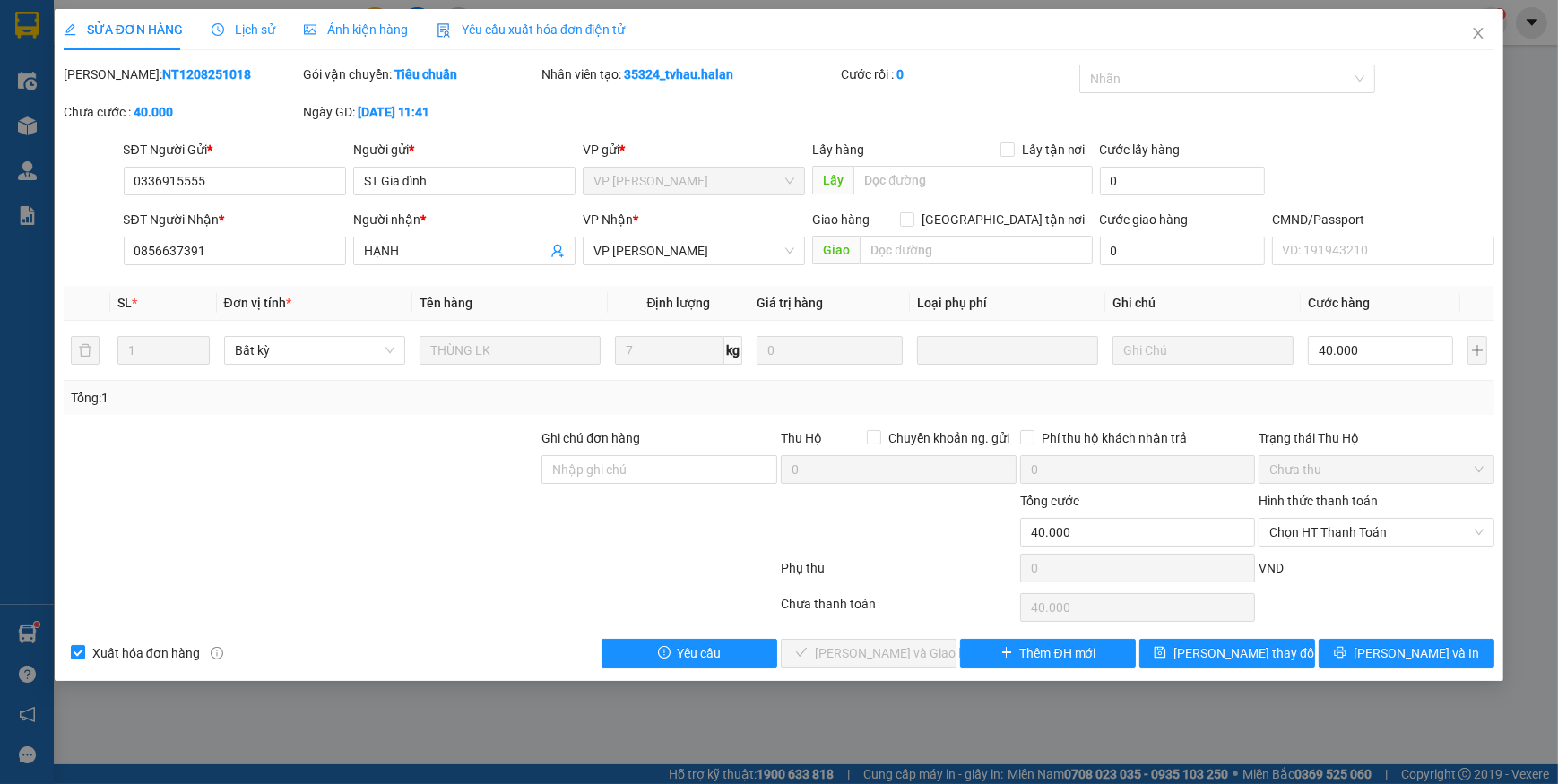
click at [490, 23] on span "Yêu cầu xuất hóa đơn điện tử" at bounding box center [531, 30] width 189 height 14
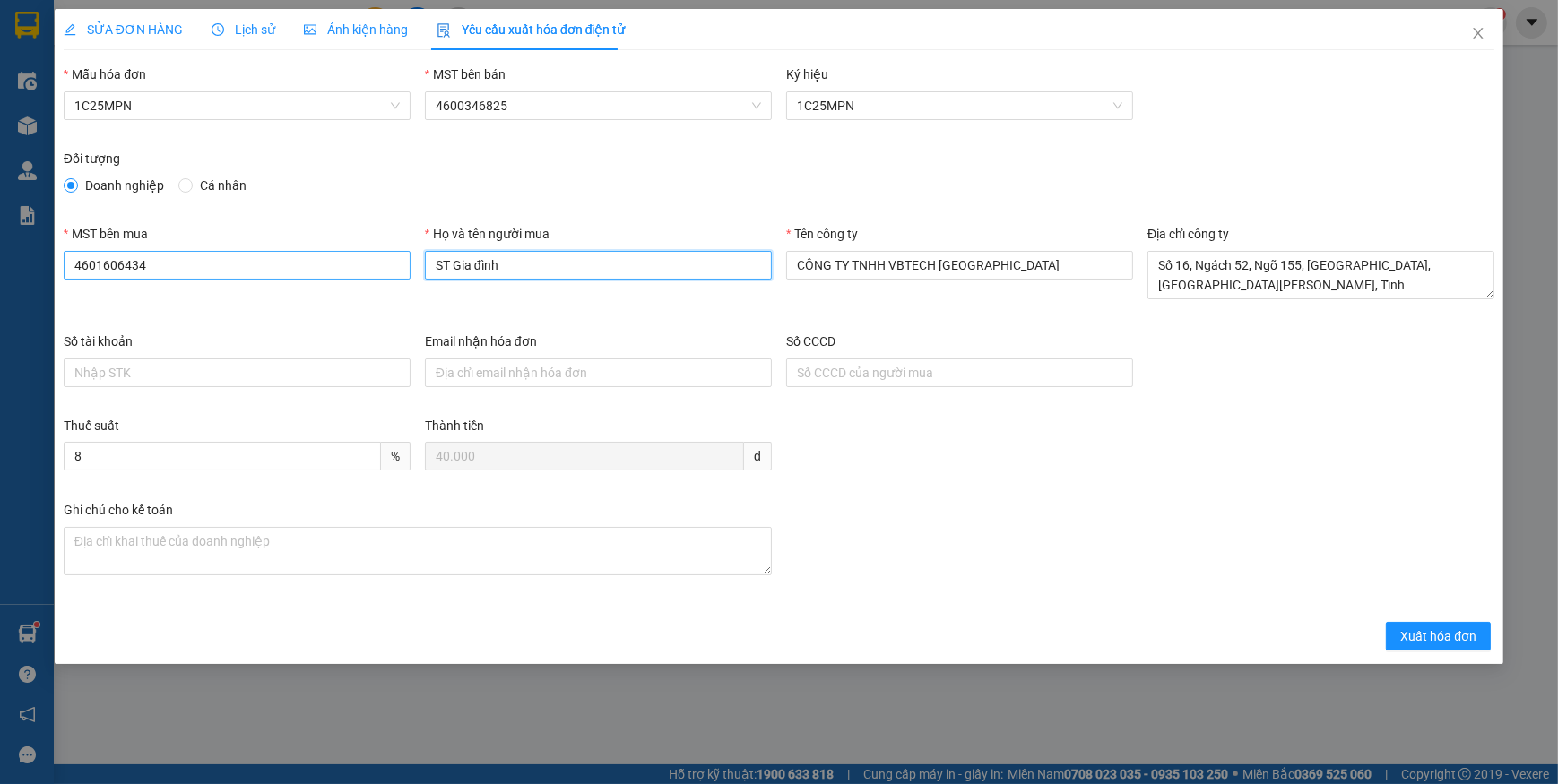
drag, startPoint x: 505, startPoint y: 268, endPoint x: 344, endPoint y: 269, distance: 161.0
click at [344, 269] on div "MST bên mua 4601606434 Họ và tên người mua ST Gia đình Tên công ty CÔNG TY TNHH…" at bounding box center [779, 278] width 1444 height 107
type input "hạnh"
click at [1425, 634] on span "Xuất hóa đơn" at bounding box center [1438, 636] width 76 height 20
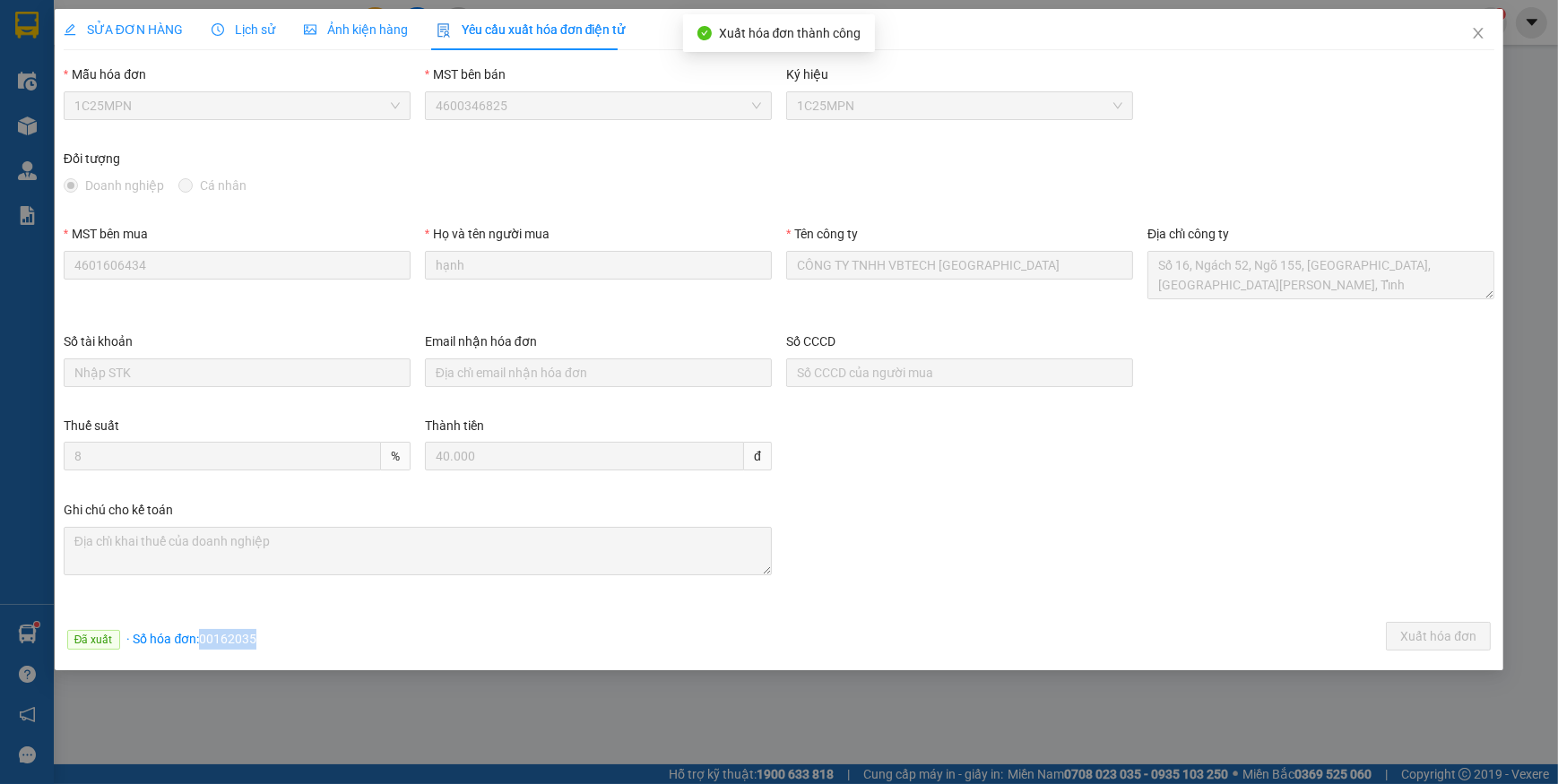
drag, startPoint x: 199, startPoint y: 636, endPoint x: 279, endPoint y: 640, distance: 80.1
click at [279, 640] on div "Đã xuất · Số hóa đơn: 00162035 Xuất hóa đơn" at bounding box center [779, 639] width 1437 height 35
copy span "00162035"
click at [1487, 29] on span "Close" at bounding box center [1478, 34] width 50 height 50
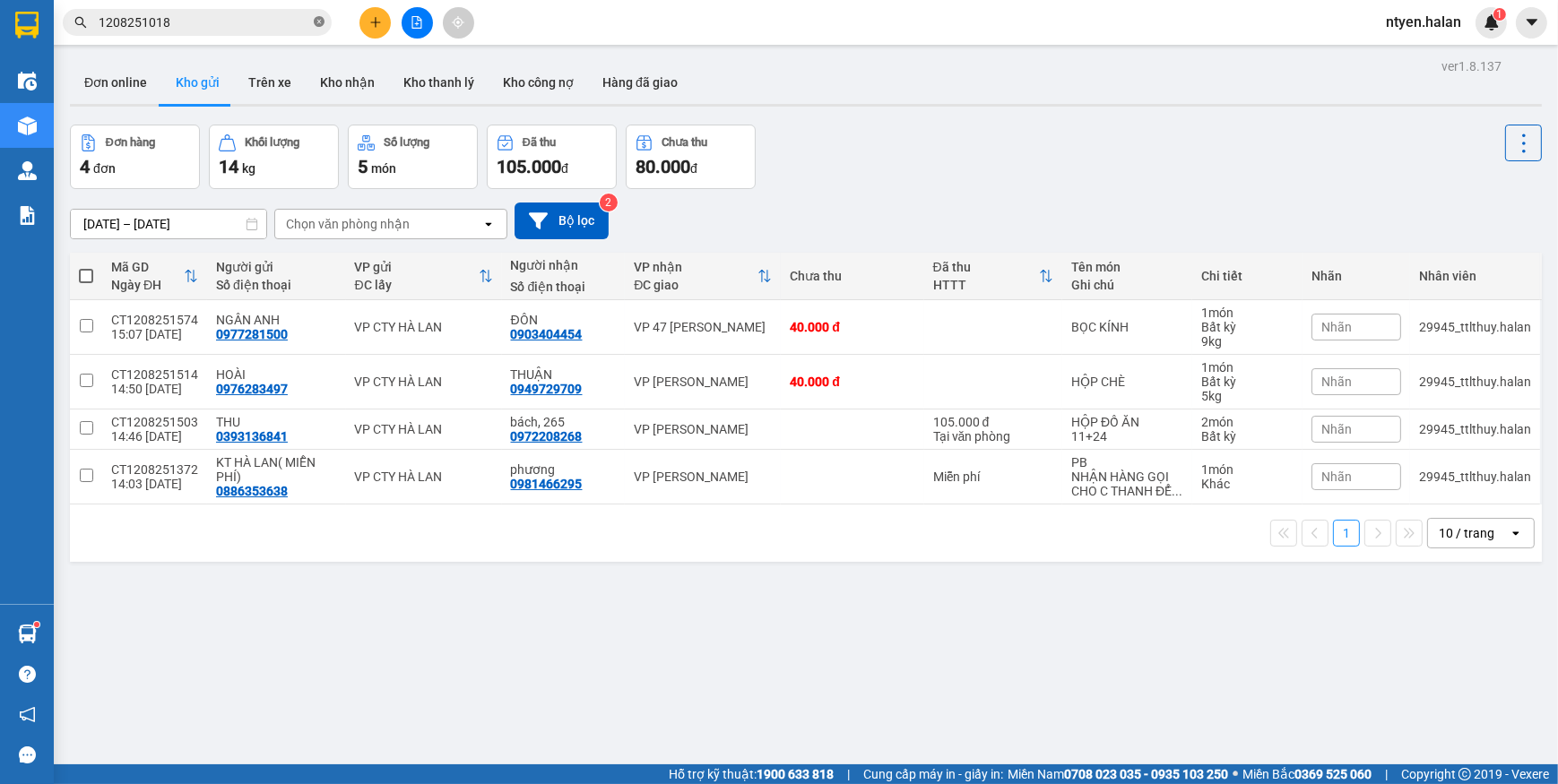
click at [322, 19] on icon "close-circle" at bounding box center [319, 22] width 11 height 11
click at [281, 26] on input "text" at bounding box center [204, 23] width 212 height 20
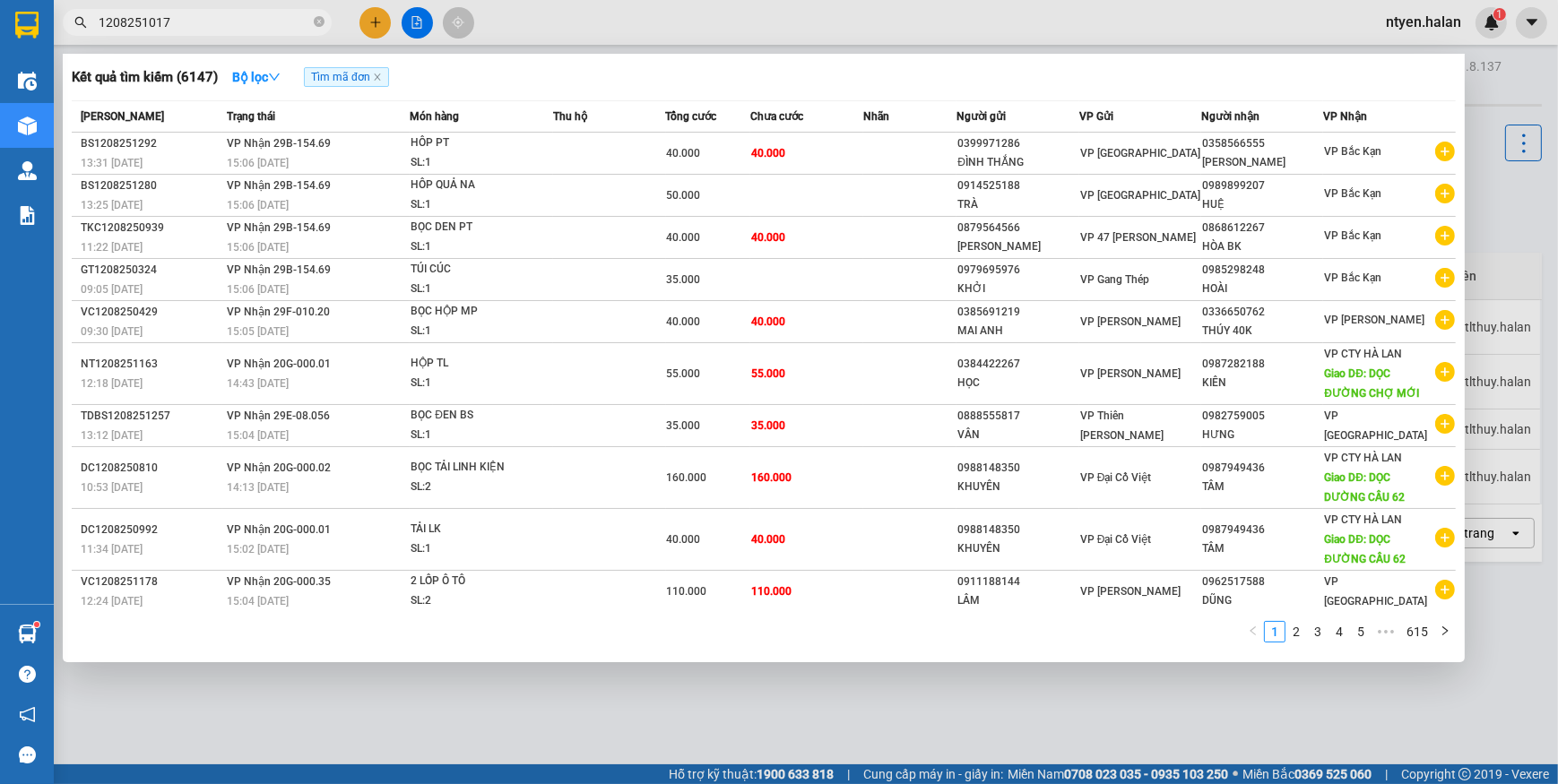
type input "1208251017"
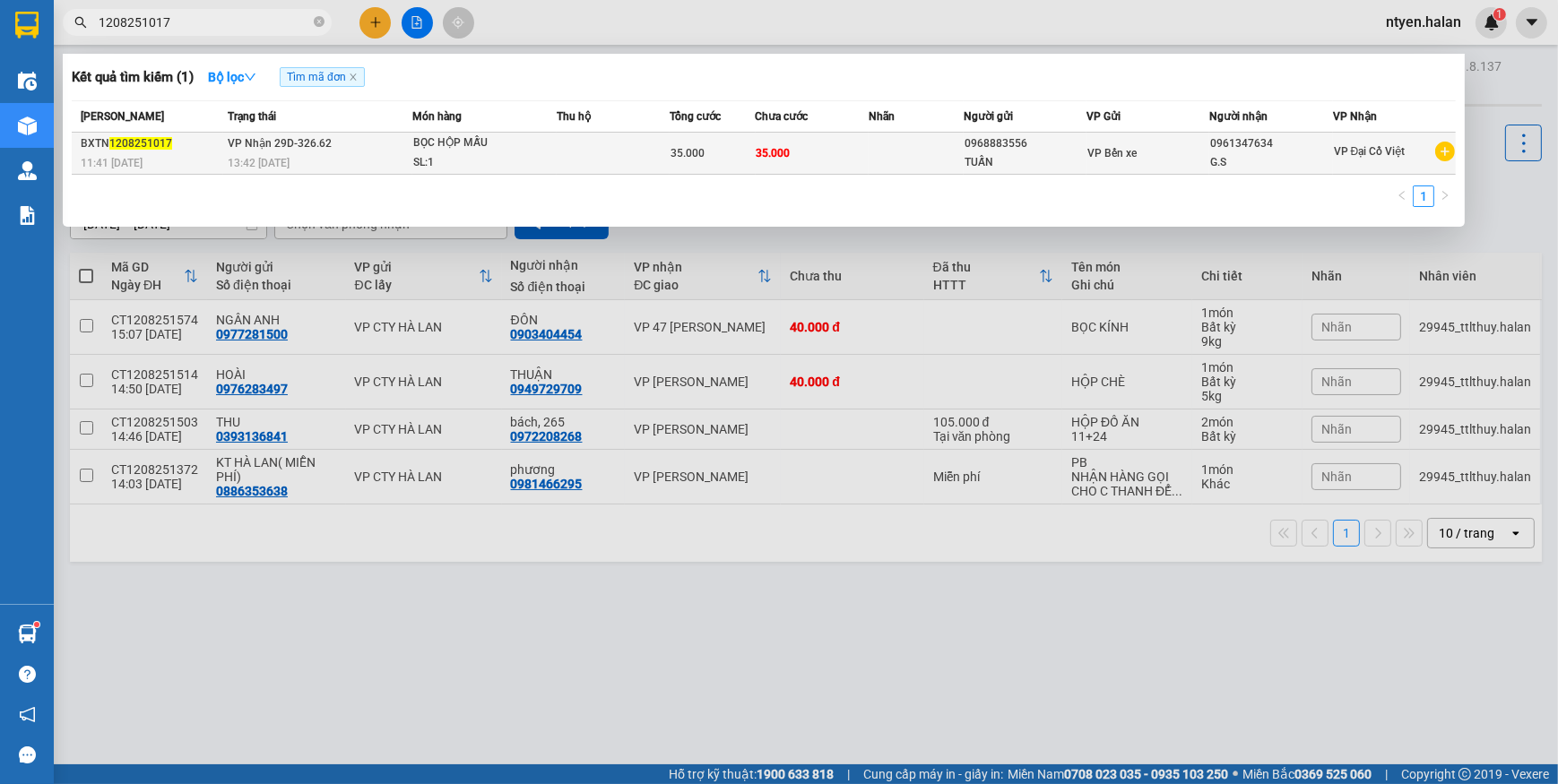
click at [284, 161] on span "13:42 [DATE]" at bounding box center [258, 163] width 62 height 13
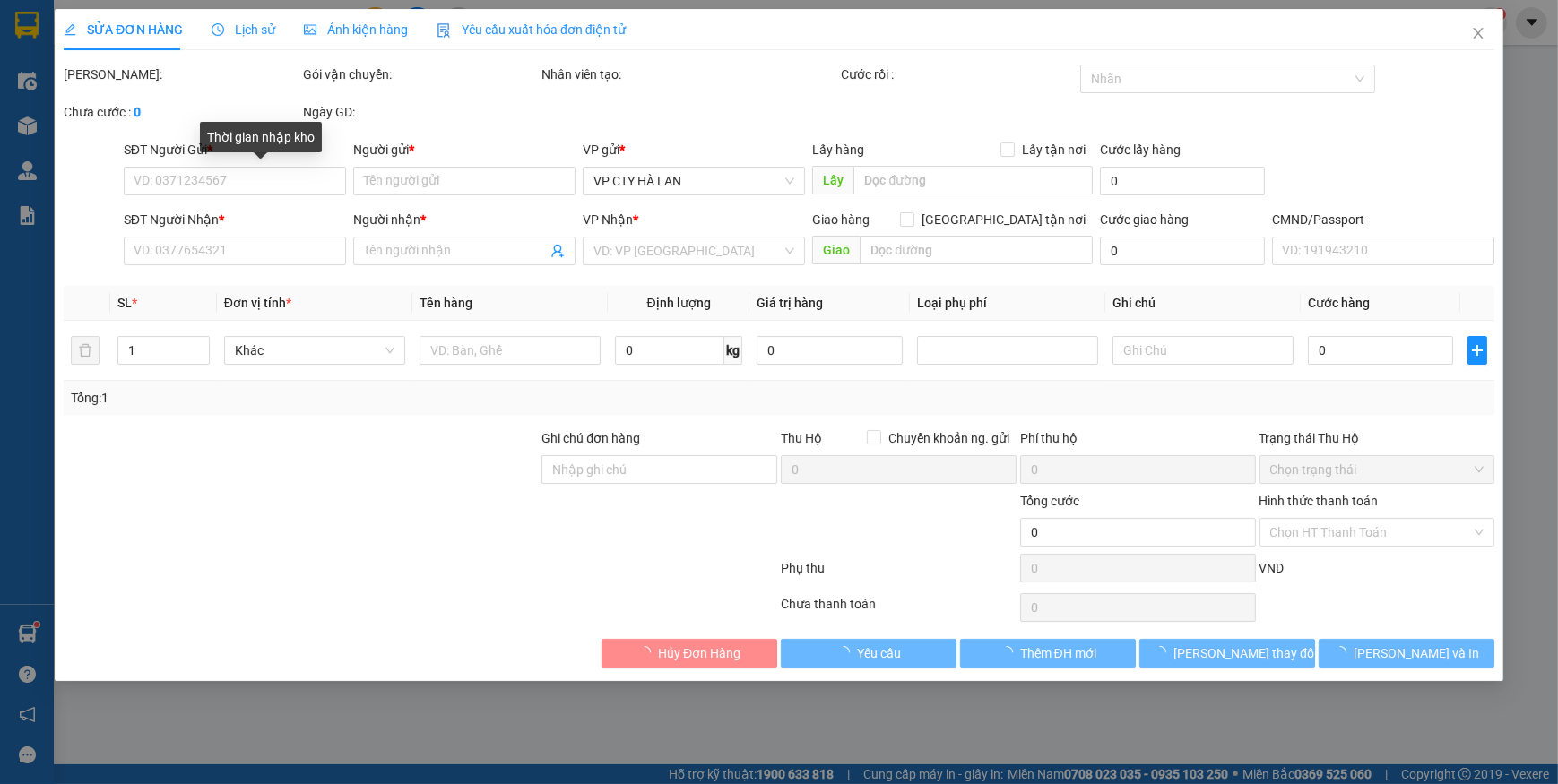
type input "0968883556"
type input "TUẤN"
type input "0961347634"
type input "G.S"
type input "35.000"
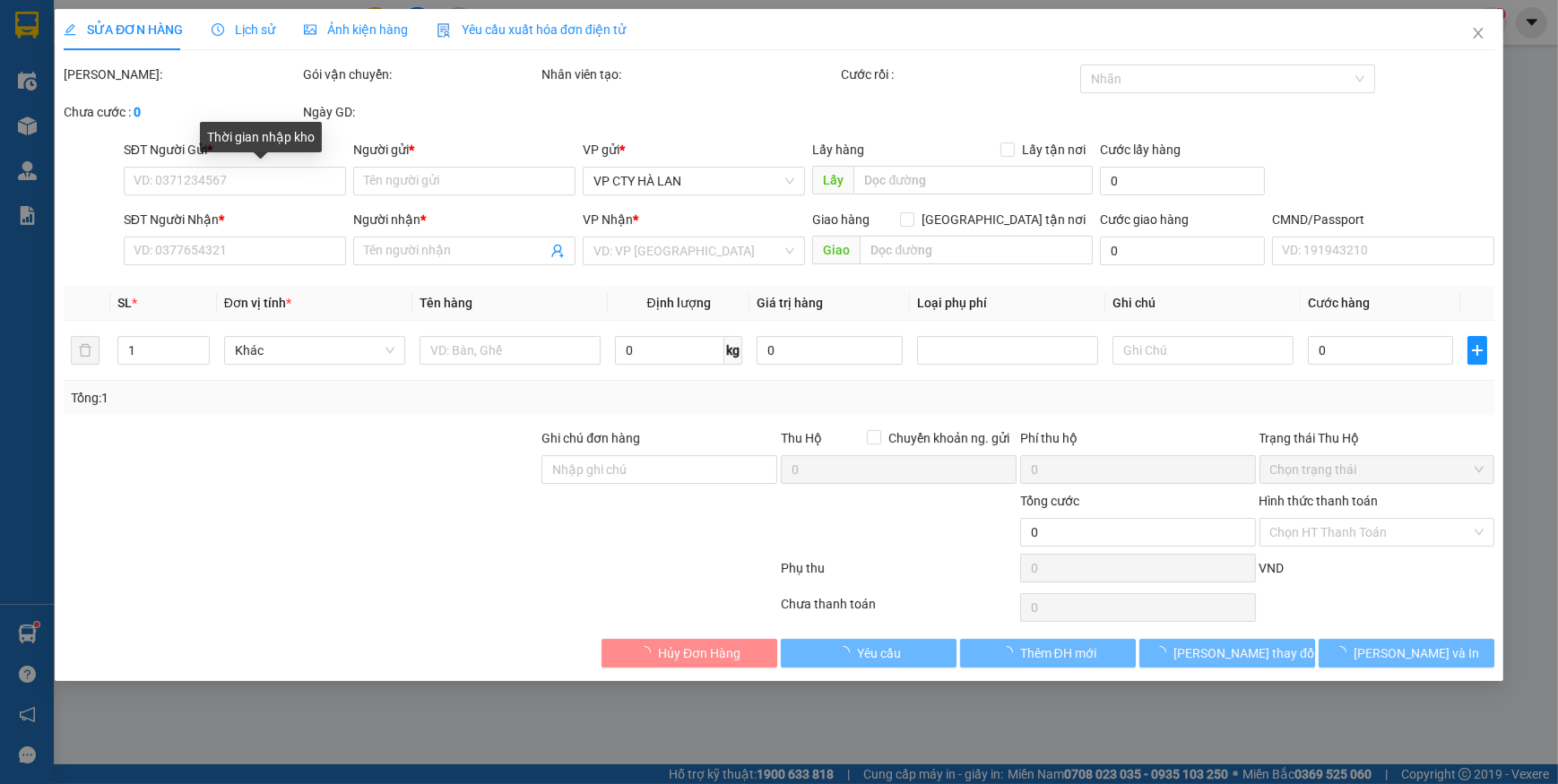
type input "35.000"
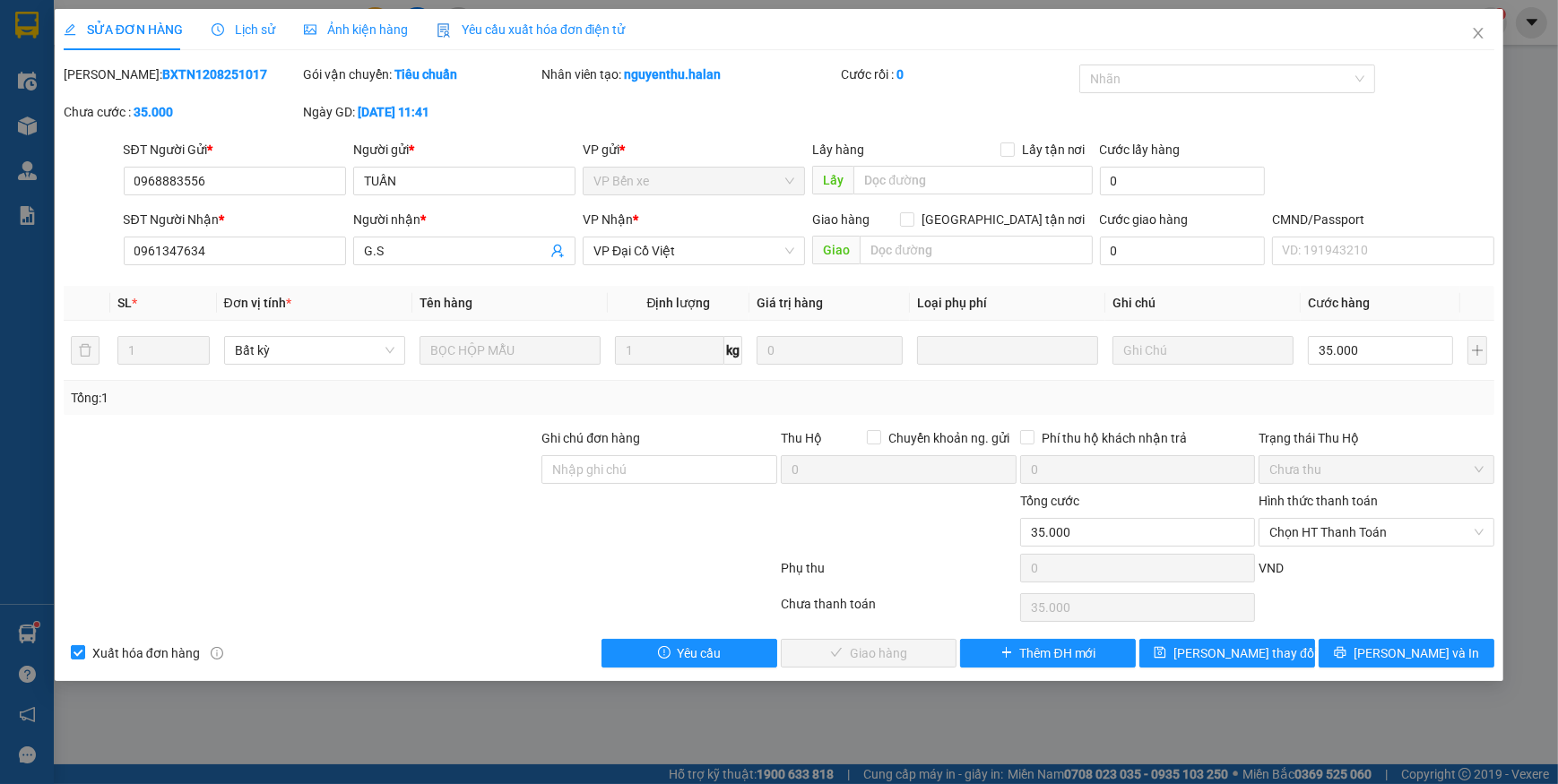
click at [503, 32] on span "Yêu cầu xuất hóa đơn điện tử" at bounding box center [531, 30] width 189 height 14
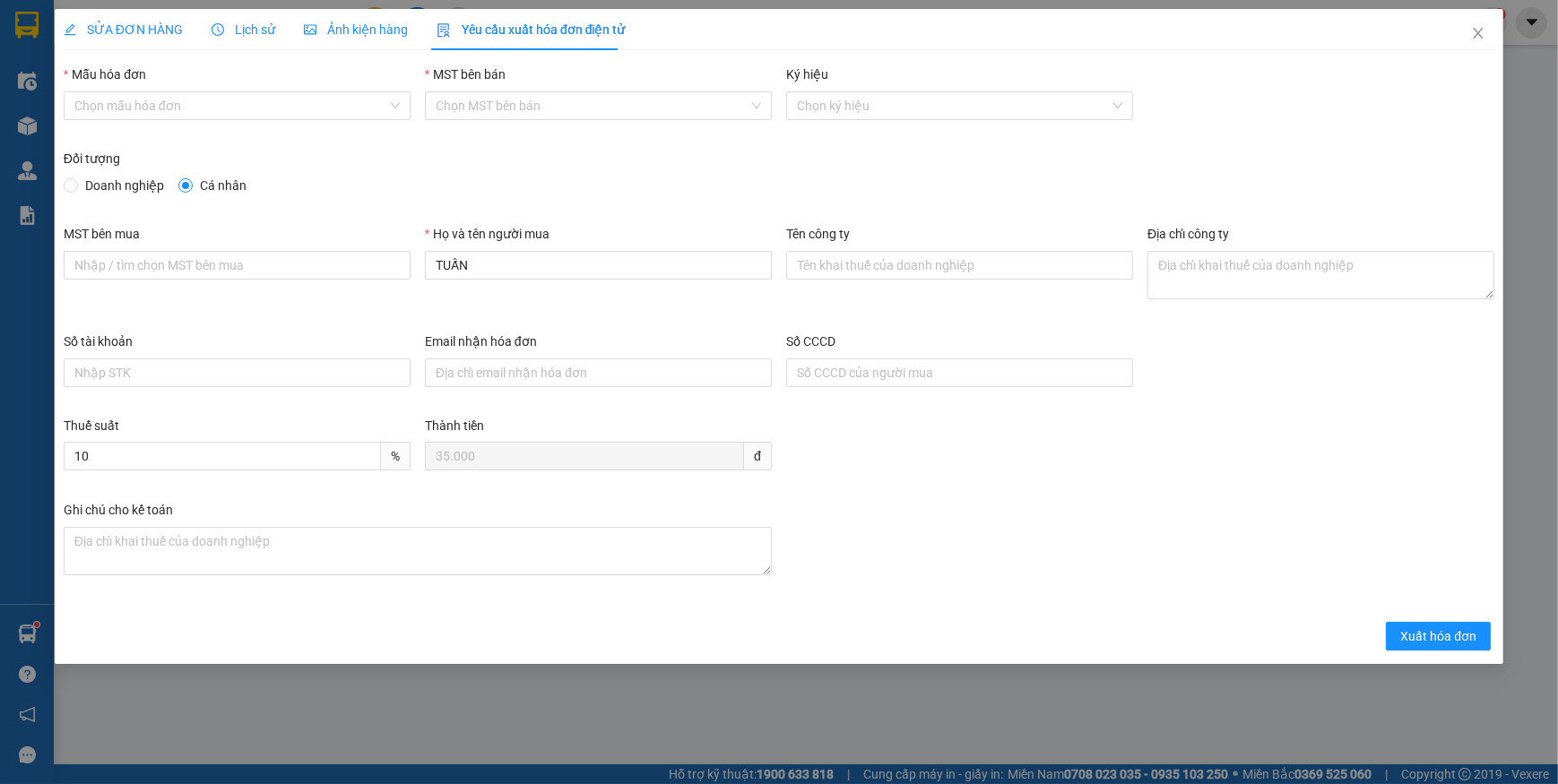
drag, startPoint x: 115, startPoint y: 106, endPoint x: 118, endPoint y: 120, distance: 14.3
click at [115, 106] on input "Mẫu hóa đơn" at bounding box center [231, 105] width 313 height 27
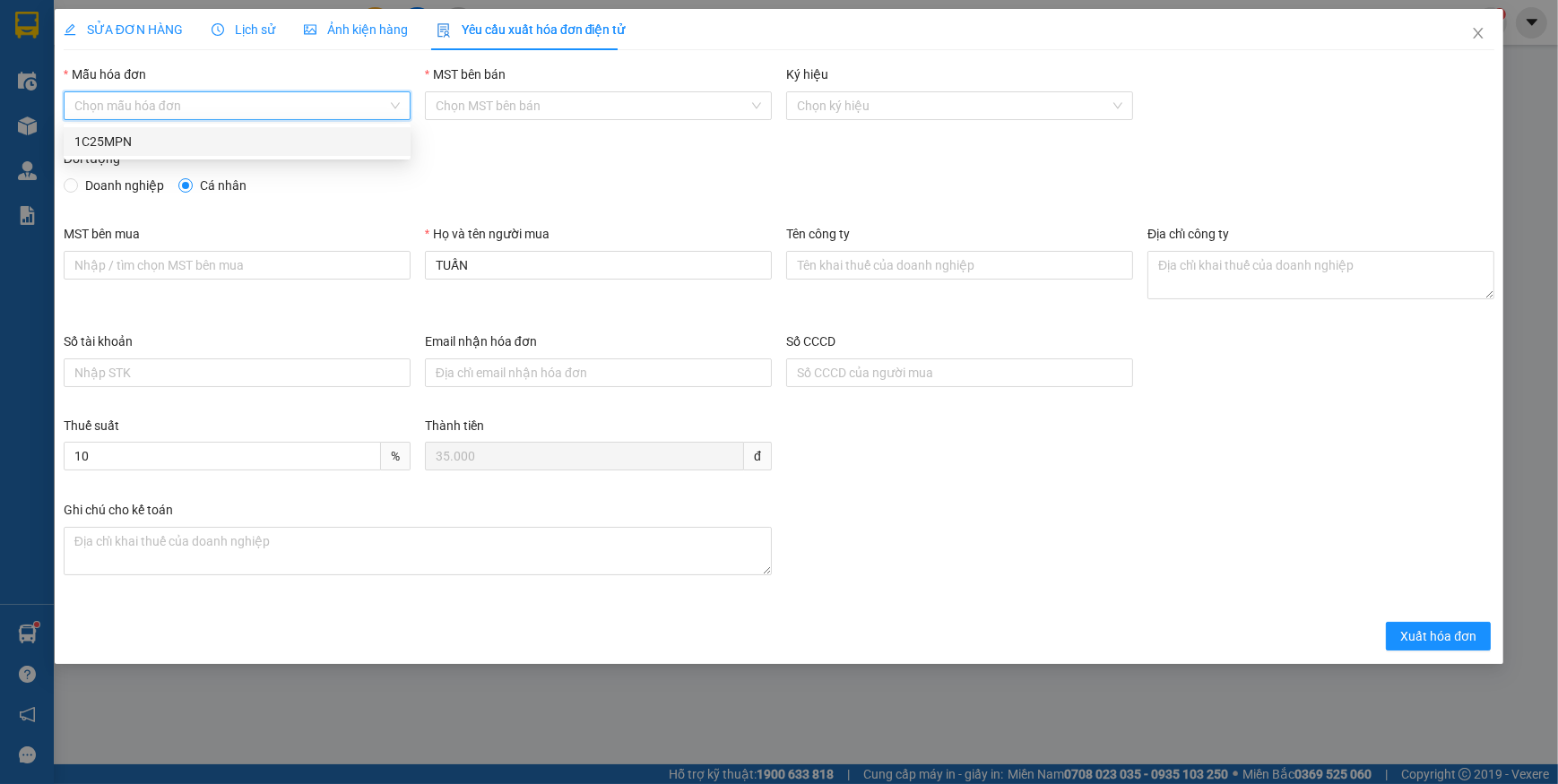
drag, startPoint x: 99, startPoint y: 140, endPoint x: 110, endPoint y: 176, distance: 37.6
click at [100, 140] on div "1C25MPN" at bounding box center [237, 141] width 325 height 20
type input "8"
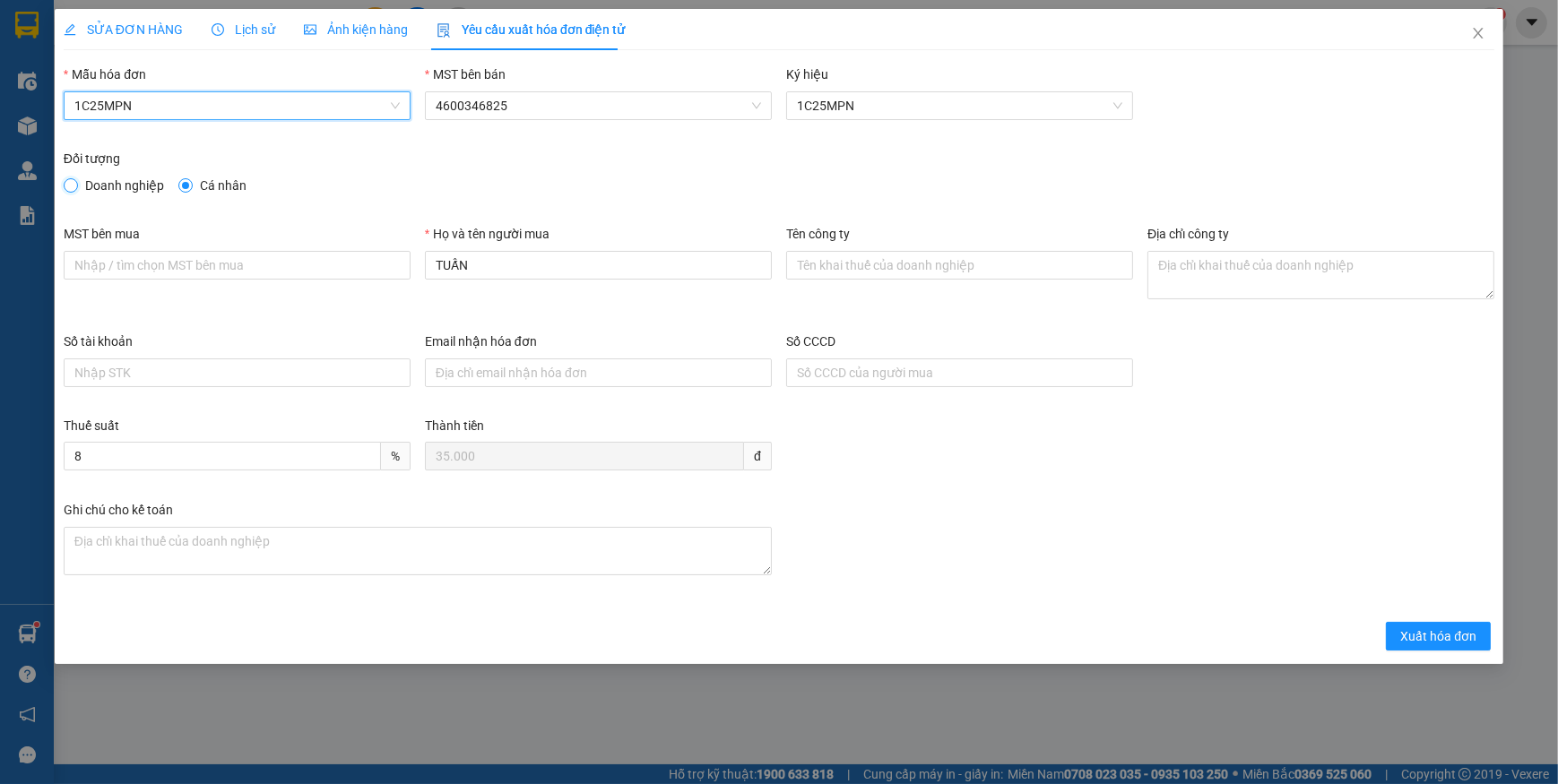
click at [72, 188] on input "Doanh nghiệp" at bounding box center [70, 185] width 13 height 13
radio input "true"
radio input "false"
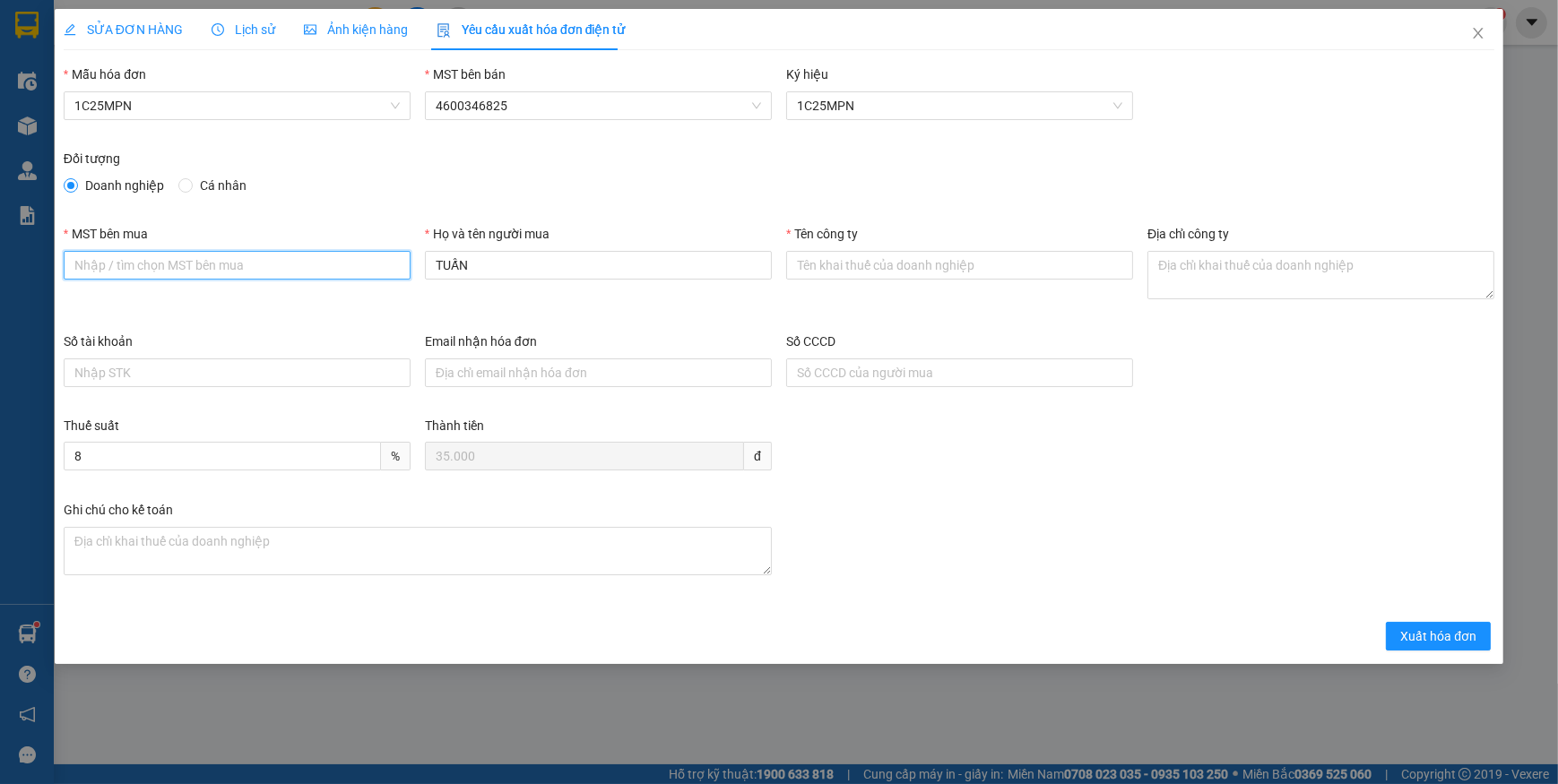
click at [133, 269] on input "MST bên mua" at bounding box center [237, 265] width 347 height 29
click at [177, 260] on input "MST bên mua" at bounding box center [237, 265] width 347 height 29
paste input "0315977568"
type input "0315977568"
click at [896, 268] on input "Tên công ty" at bounding box center [959, 265] width 347 height 29
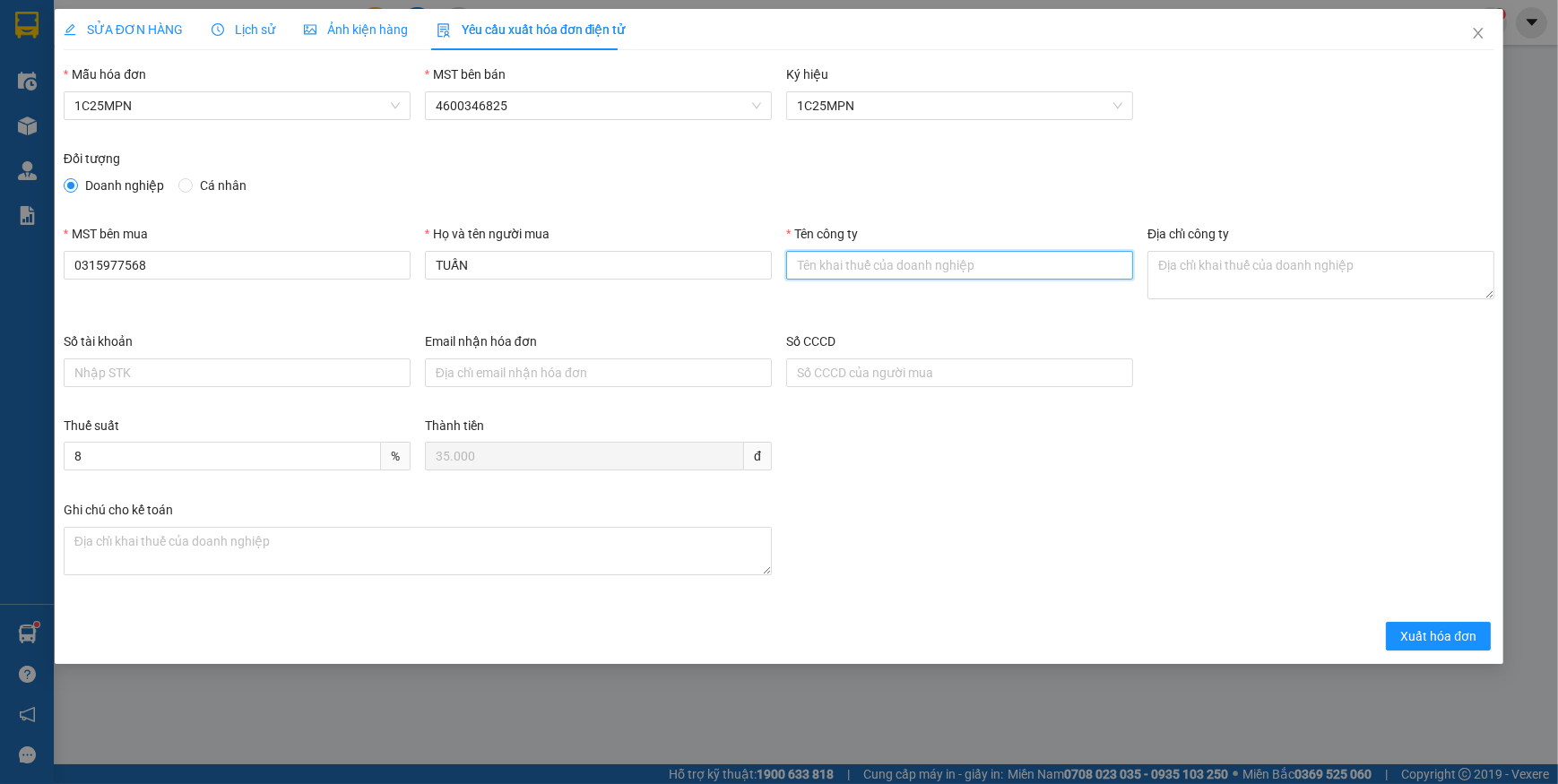
paste input "CÔNG TY TNHH GENE SOLUTIONS LAB"
type input "CÔNG TY TNHH GENE SOLUTIONS LAB"
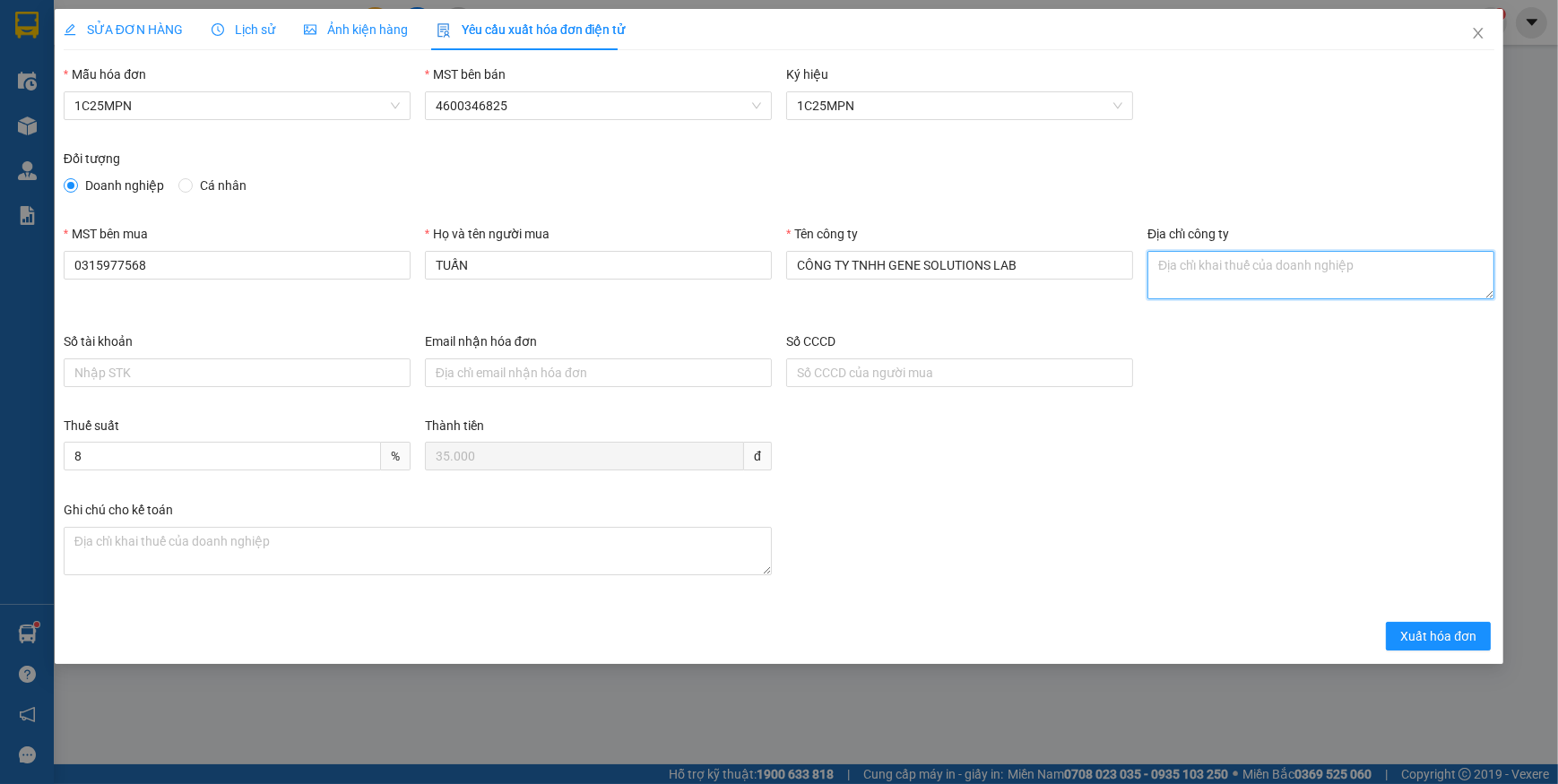
click at [1213, 260] on textarea "Địa chỉ công ty" at bounding box center [1320, 275] width 347 height 49
paste textarea "Tầng 3, phòng 301, Tòa nhà WMC, [STREET_ADDRESS] Nam."
type textarea "Tầng 3, phòng 301, Tòa nhà WMC, [STREET_ADDRESS] Nam."
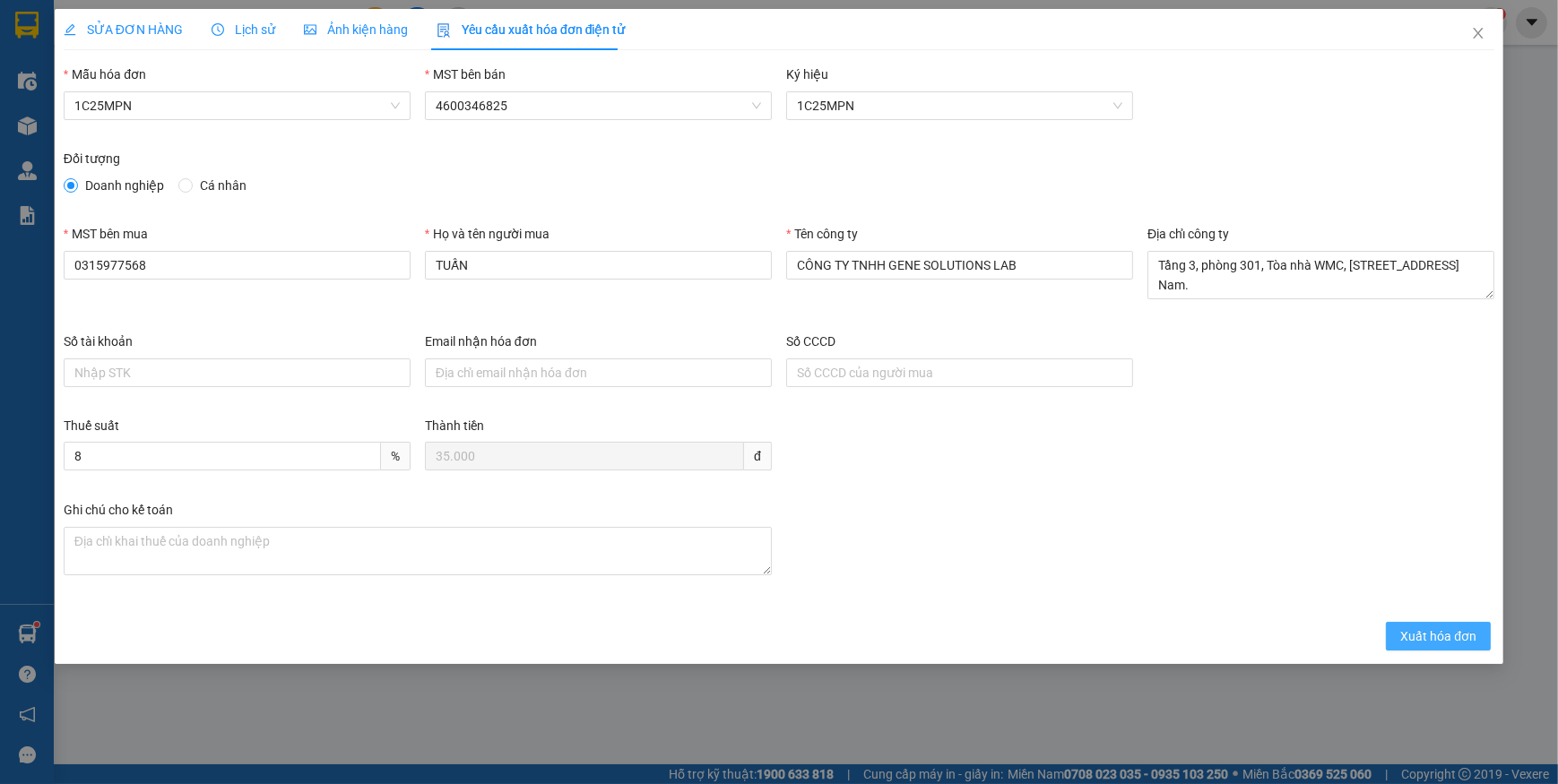
click at [1423, 636] on span "Xuất hóa đơn" at bounding box center [1438, 636] width 76 height 20
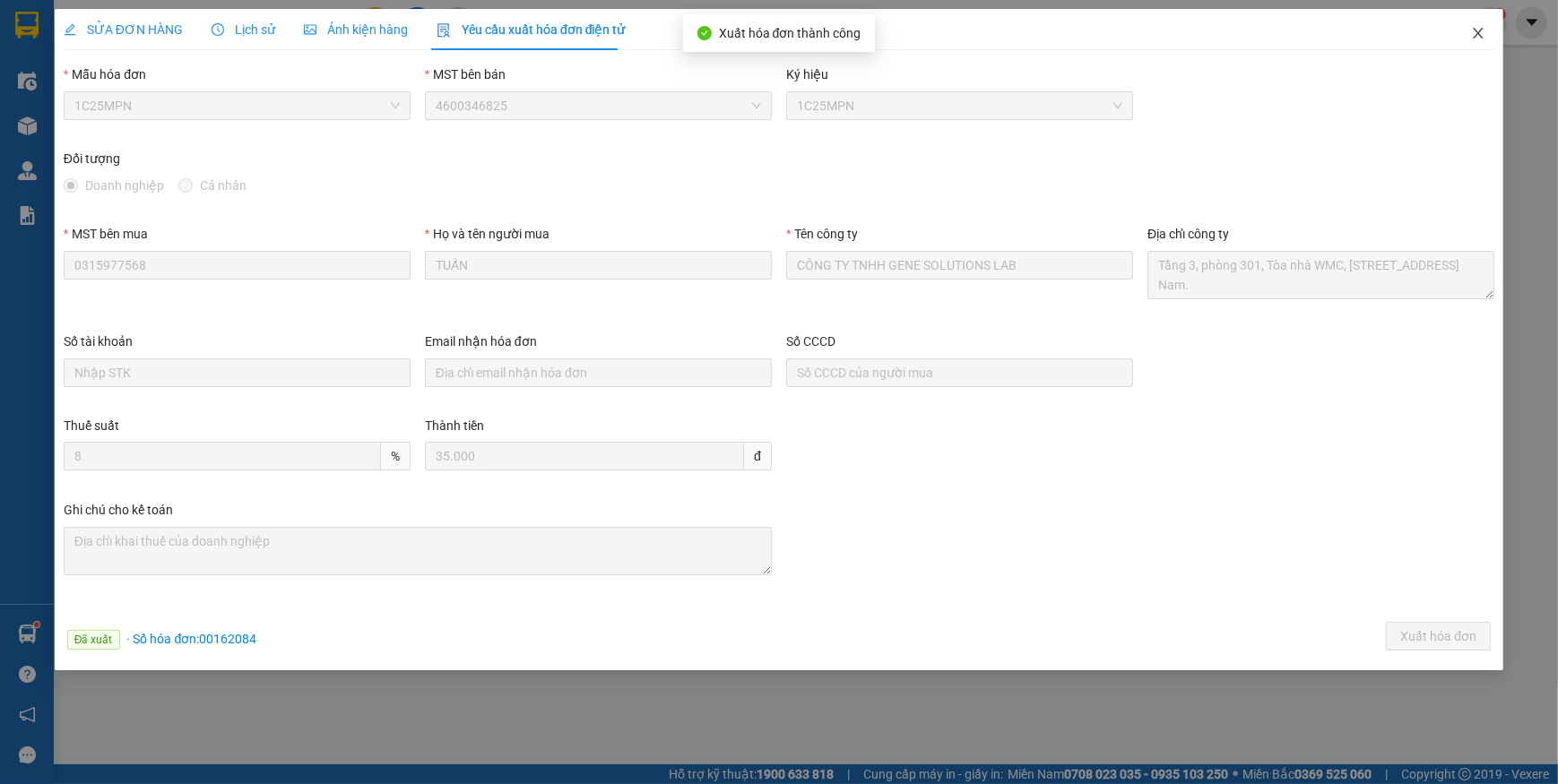
click at [1475, 36] on icon "close" at bounding box center [1478, 33] width 14 height 14
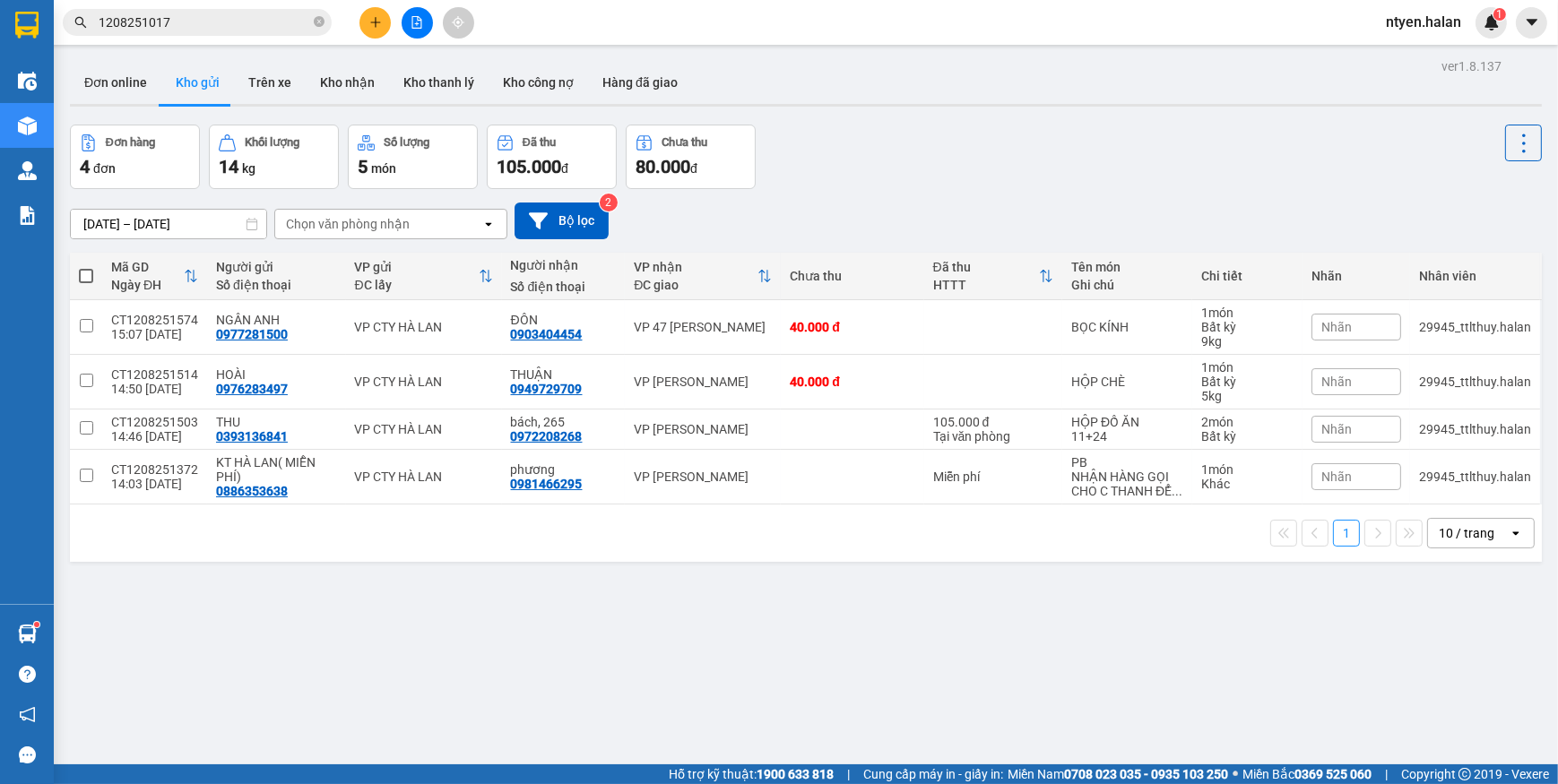
click at [204, 20] on input "1208251017" at bounding box center [204, 23] width 212 height 20
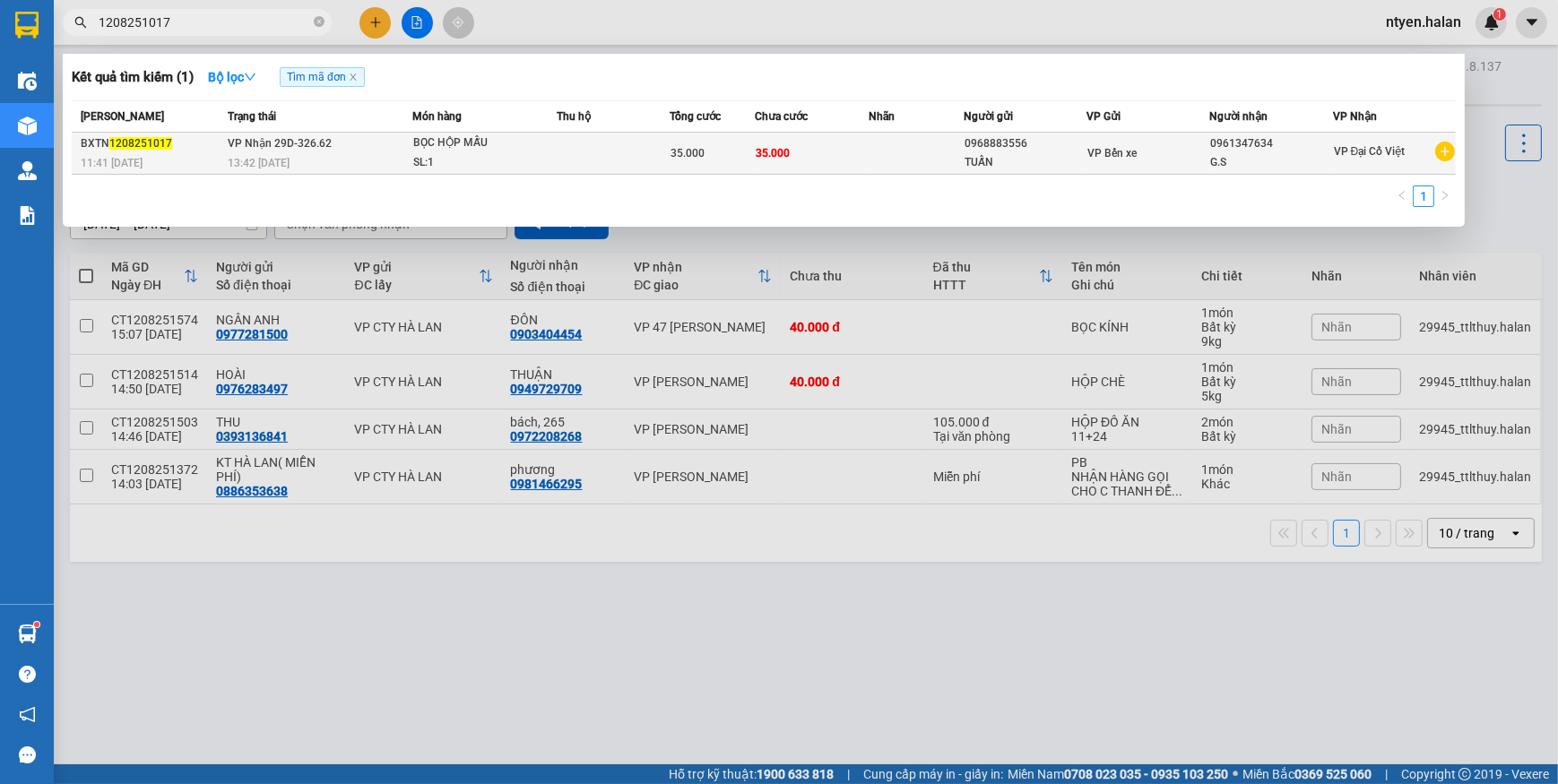
click at [289, 151] on td "VP Nhận 29D-326.62 13:42 [DATE]" at bounding box center [318, 153] width 189 height 42
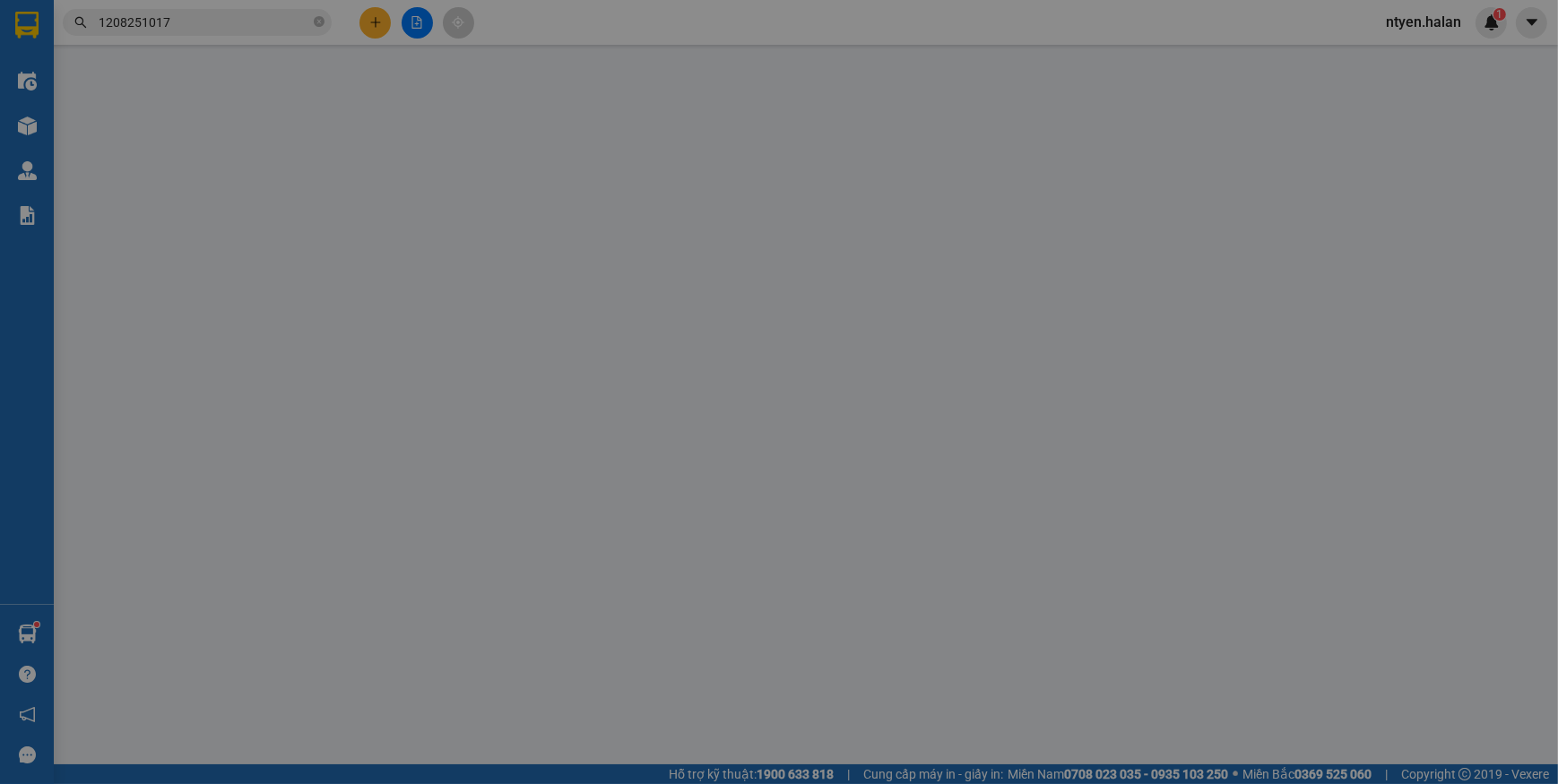
type input "0968883556"
type input "TUẤN"
type input "0961347634"
type input "G.S"
type input "35.000"
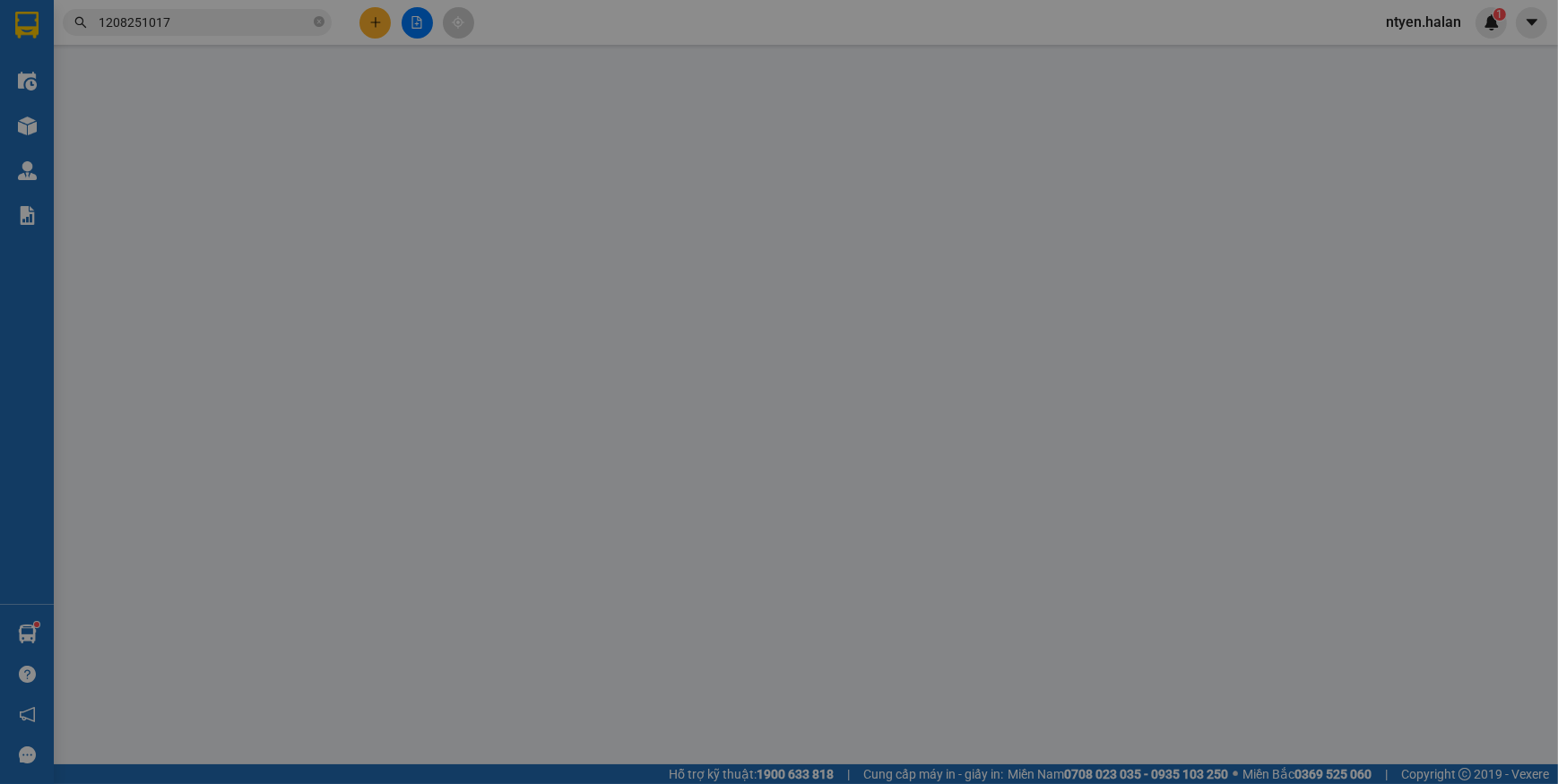
type input "35.000"
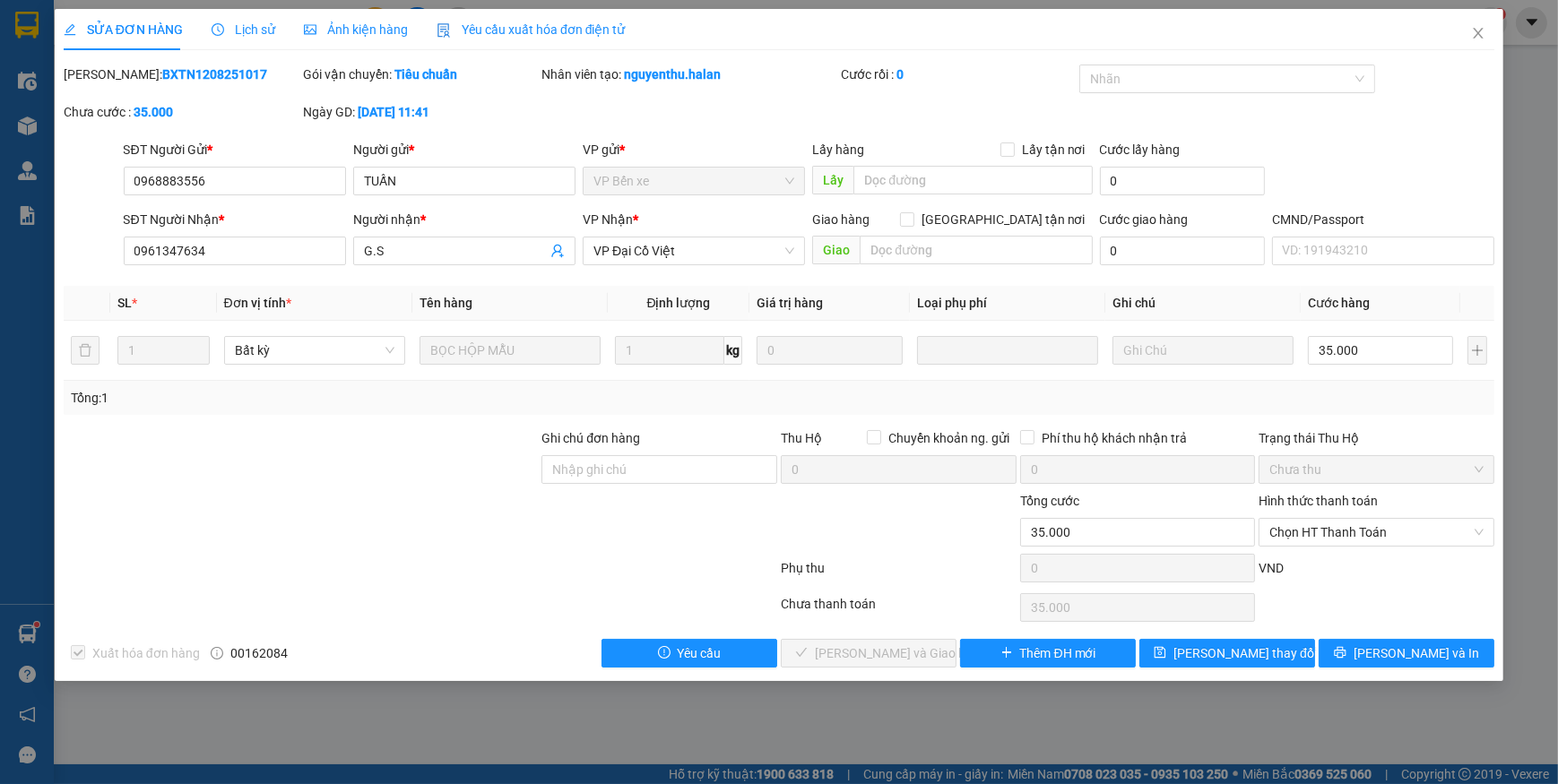
click at [485, 23] on span "Yêu cầu xuất hóa đơn điện tử" at bounding box center [531, 30] width 189 height 14
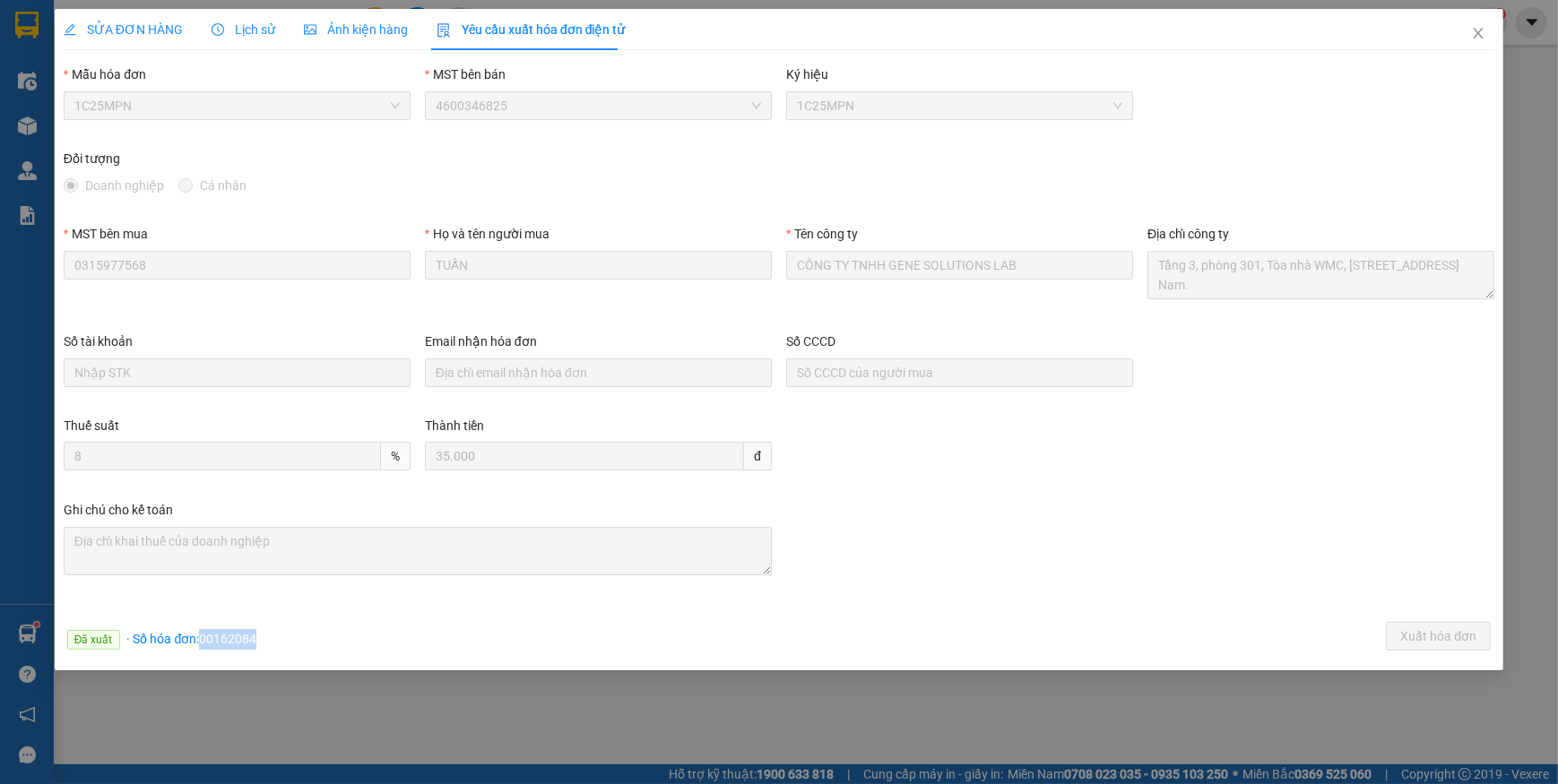
drag, startPoint x: 200, startPoint y: 639, endPoint x: 288, endPoint y: 639, distance: 88.0
click at [288, 639] on div "Đã xuất · Số hóa đơn: 00162084 Xuất hóa đơn" at bounding box center [779, 639] width 1437 height 35
copy span "00162084"
